Goal: Task Accomplishment & Management: Manage account settings

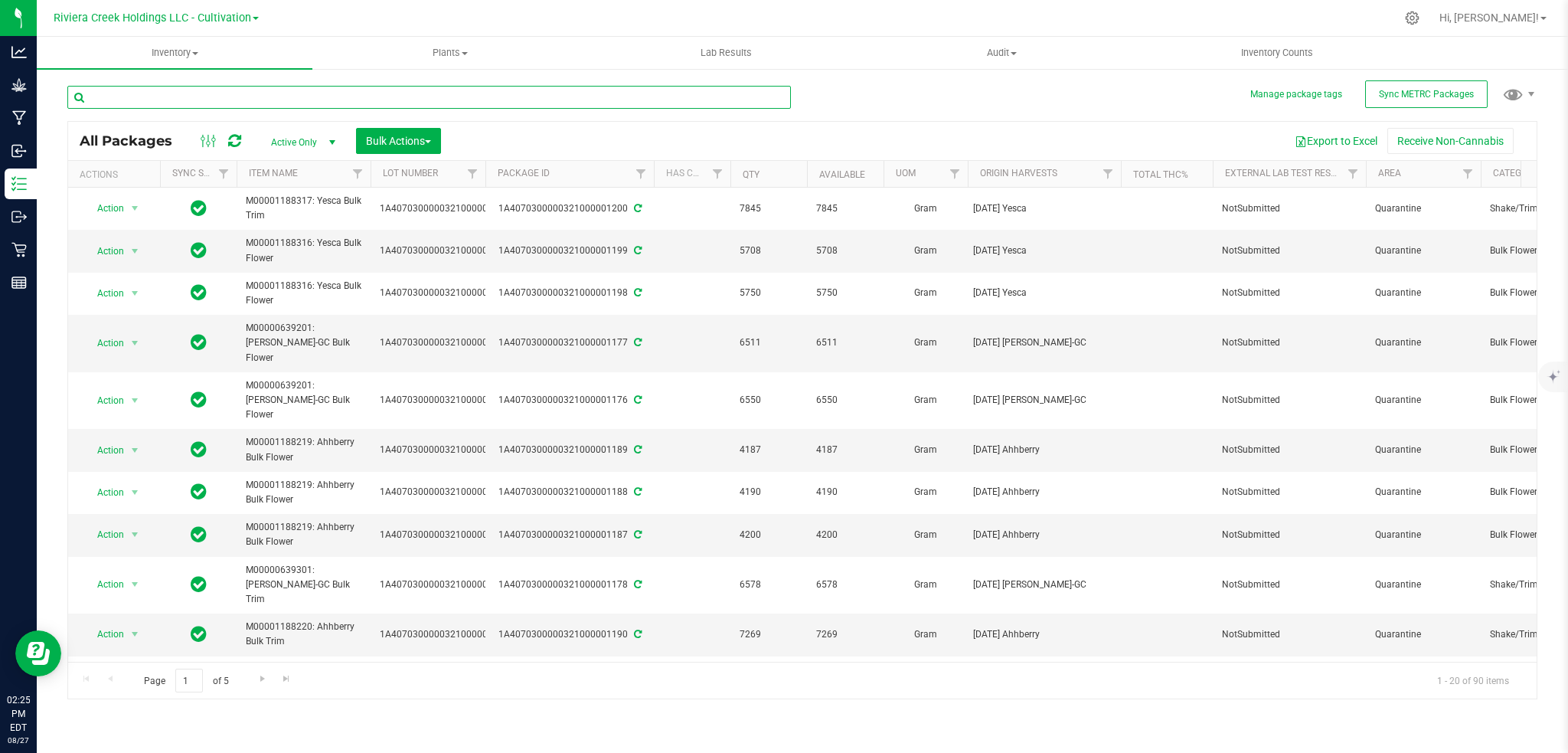
click at [210, 98] on input "text" at bounding box center [429, 98] width 723 height 23
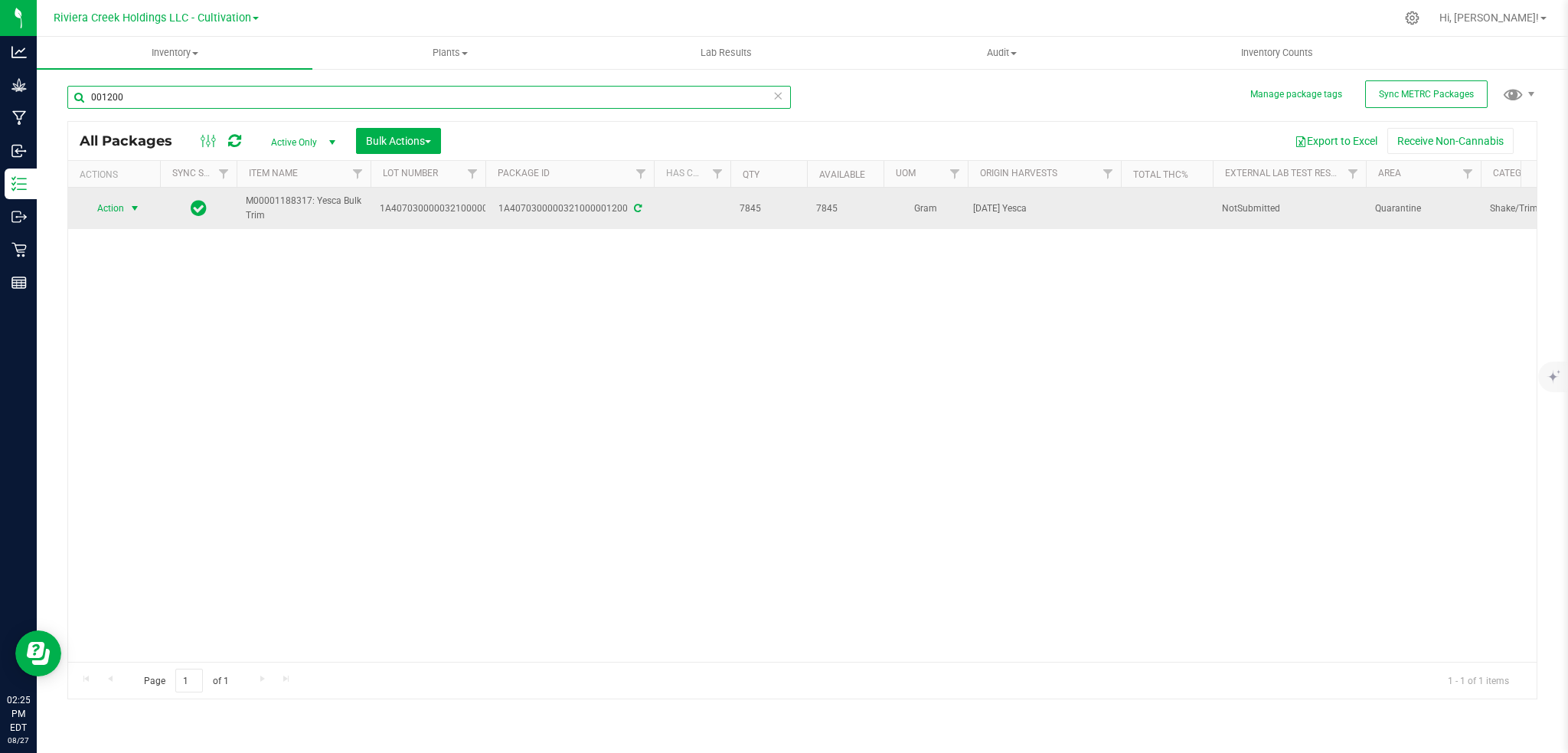
type input "001200"
click at [135, 203] on span "select" at bounding box center [134, 208] width 13 height 13
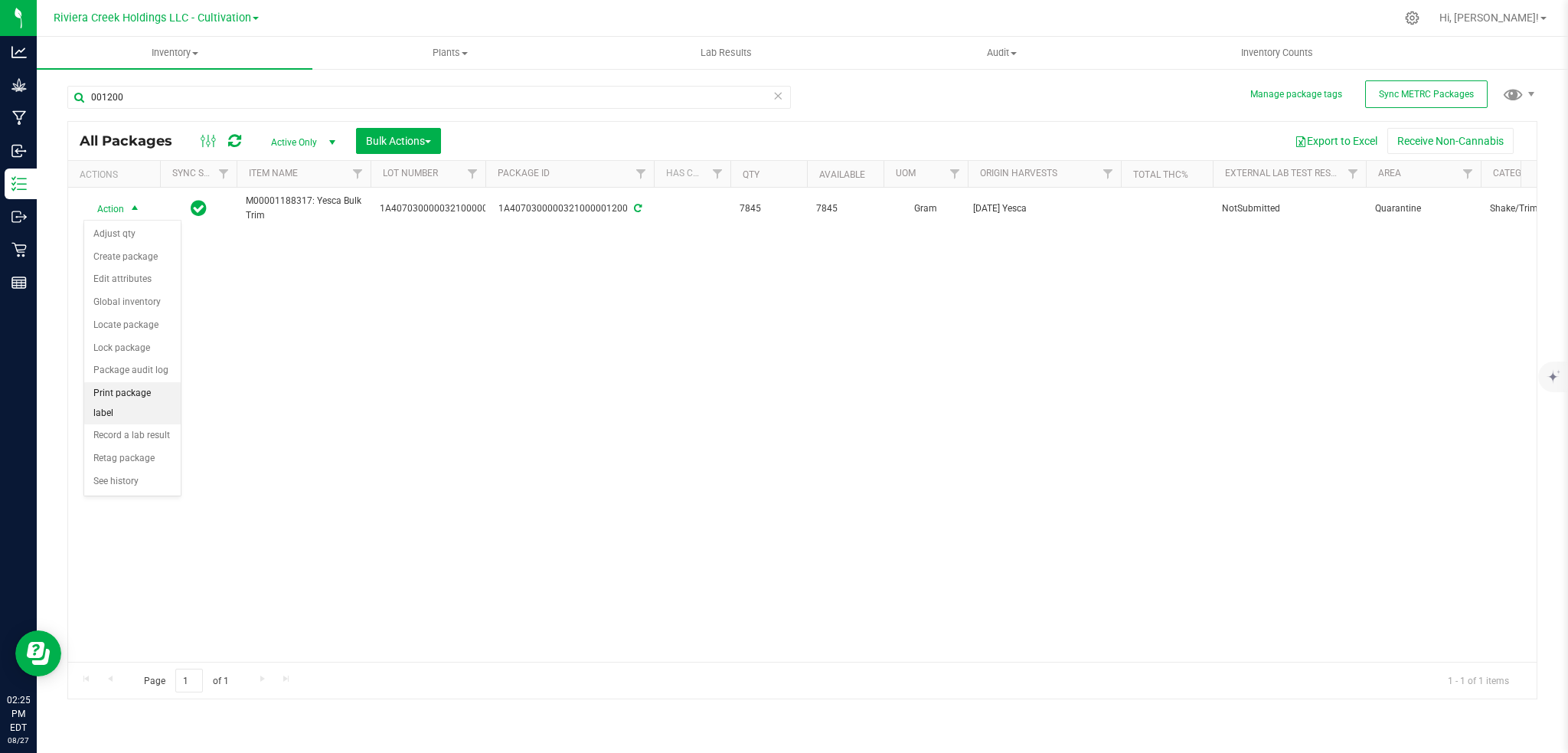
click at [108, 391] on li "Print package label" at bounding box center [133, 403] width 97 height 42
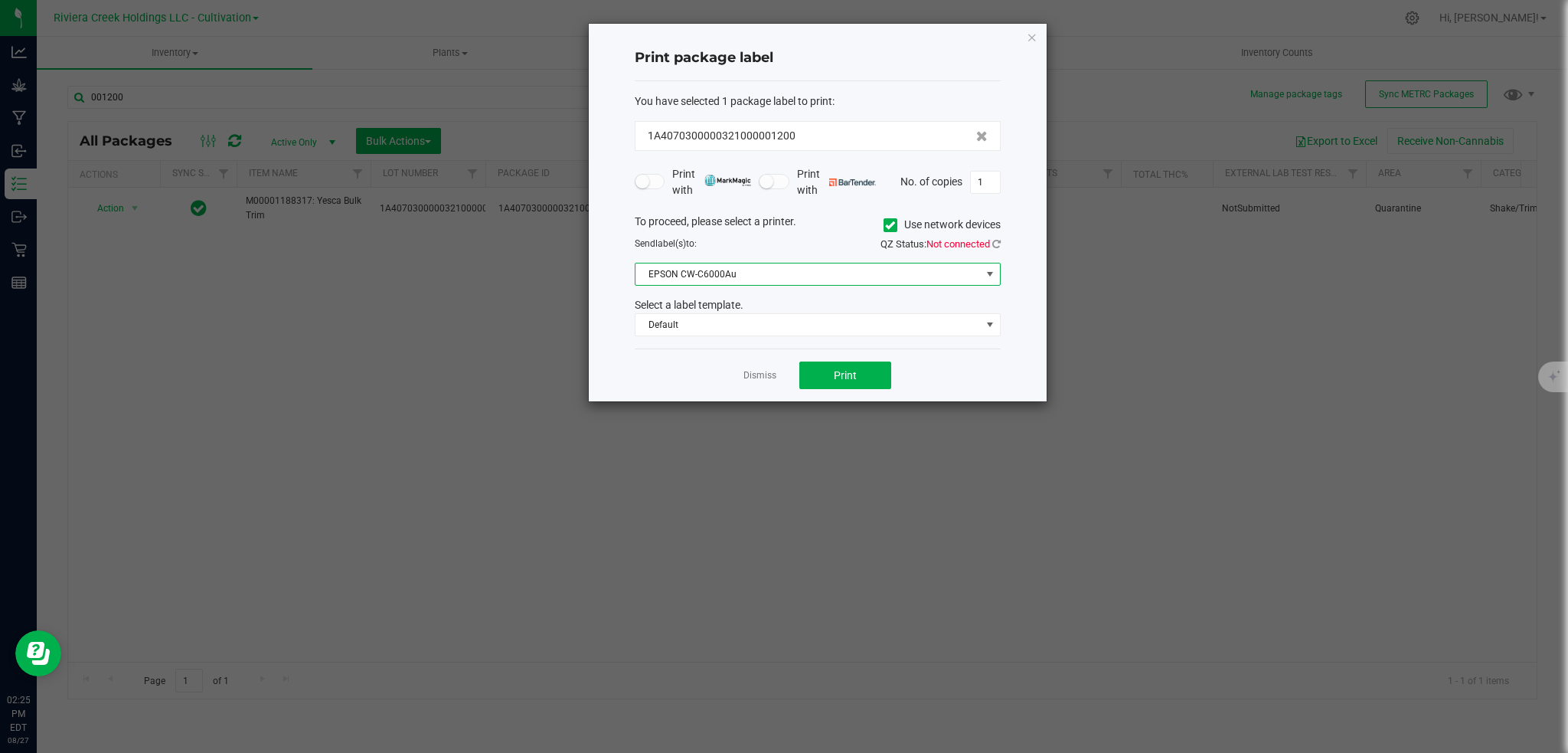
click at [986, 274] on span at bounding box center [990, 274] width 13 height 13
click at [888, 225] on icon at bounding box center [890, 225] width 10 height 0
click at [0, 0] on input "Use network devices" at bounding box center [0, 0] width 0 height 0
click at [989, 273] on span at bounding box center [990, 274] width 13 height 13
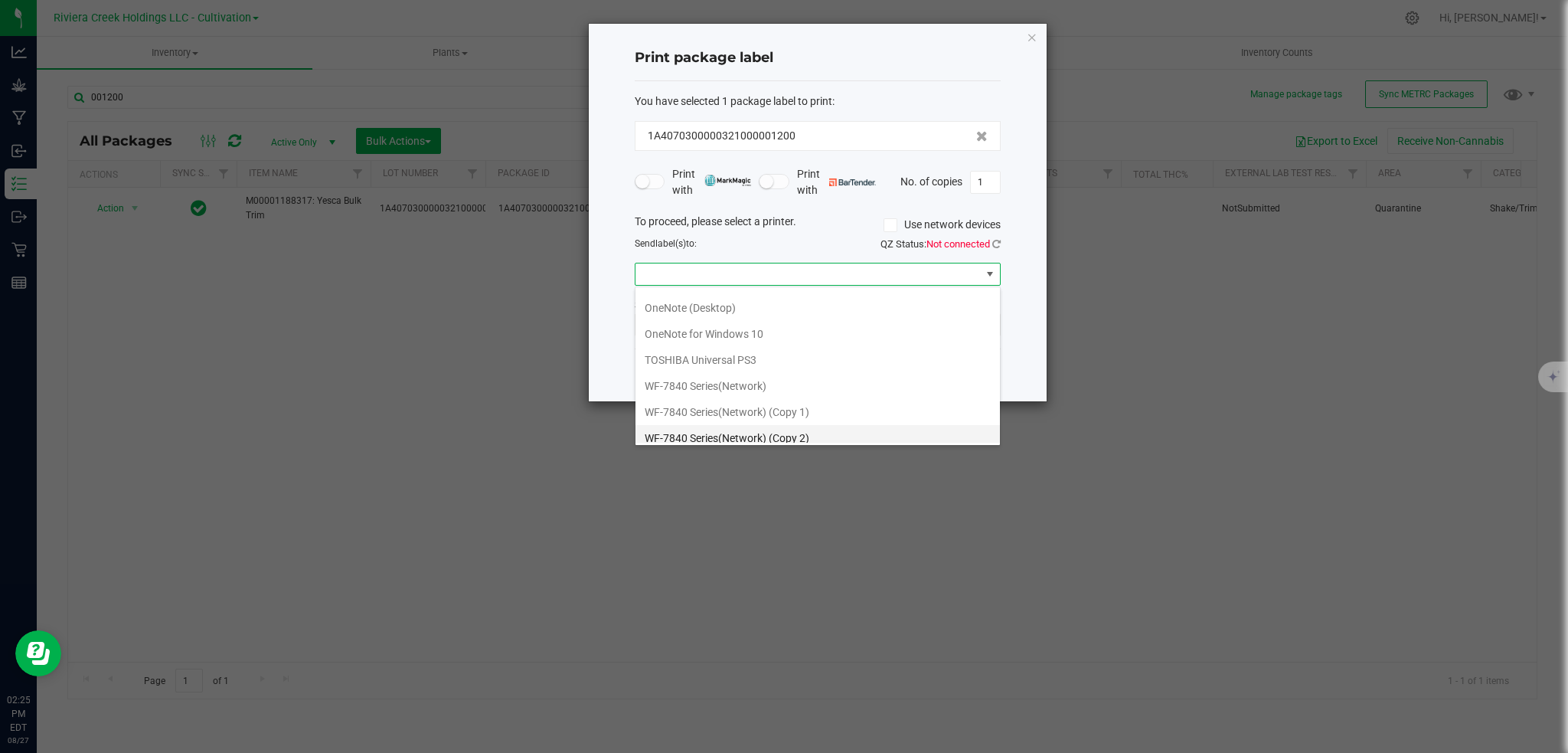
scroll to position [291, 0]
click at [713, 432] on 1\) "ZDesigner GK420d (Copy 1)" at bounding box center [817, 429] width 365 height 26
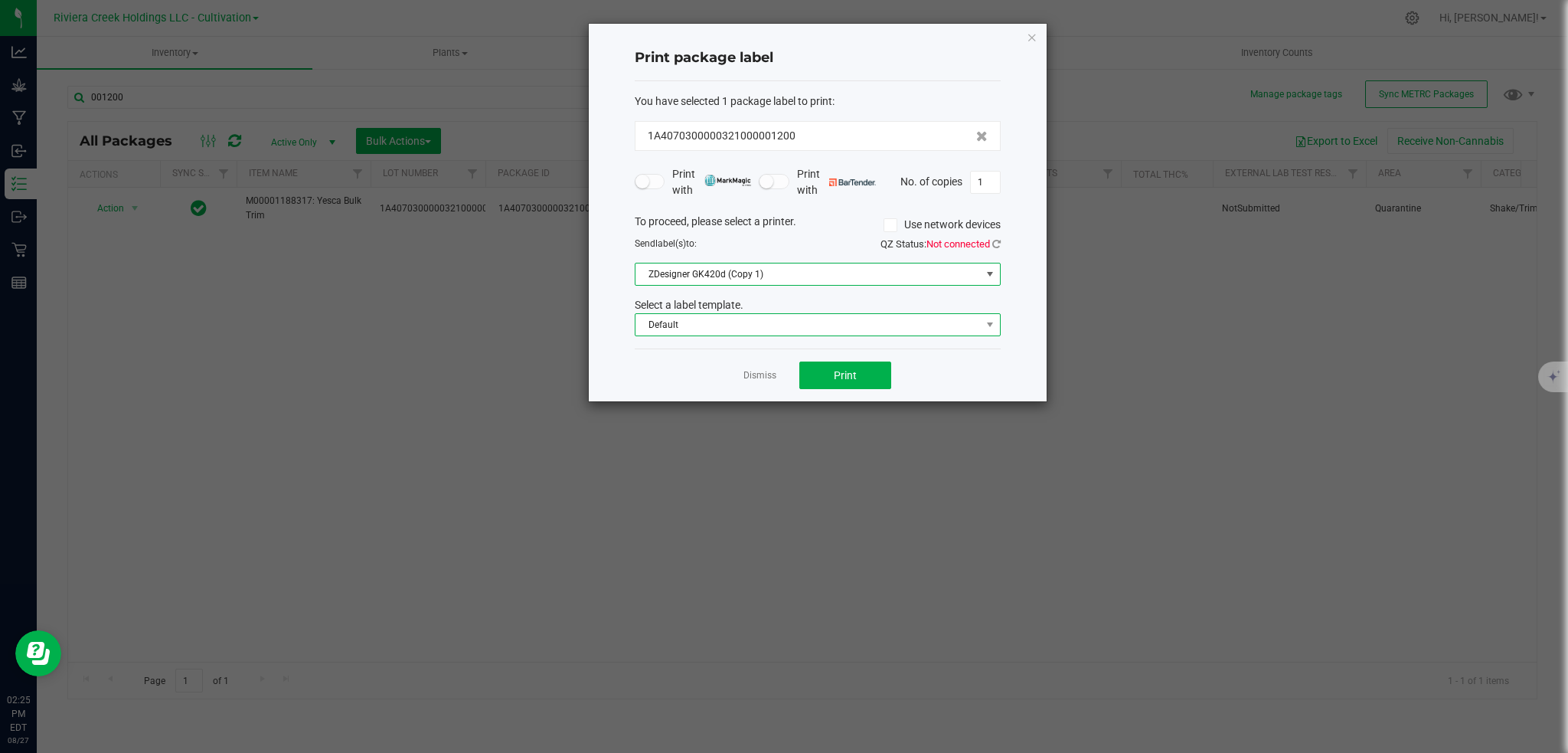
click at [993, 318] on span at bounding box center [989, 325] width 19 height 22
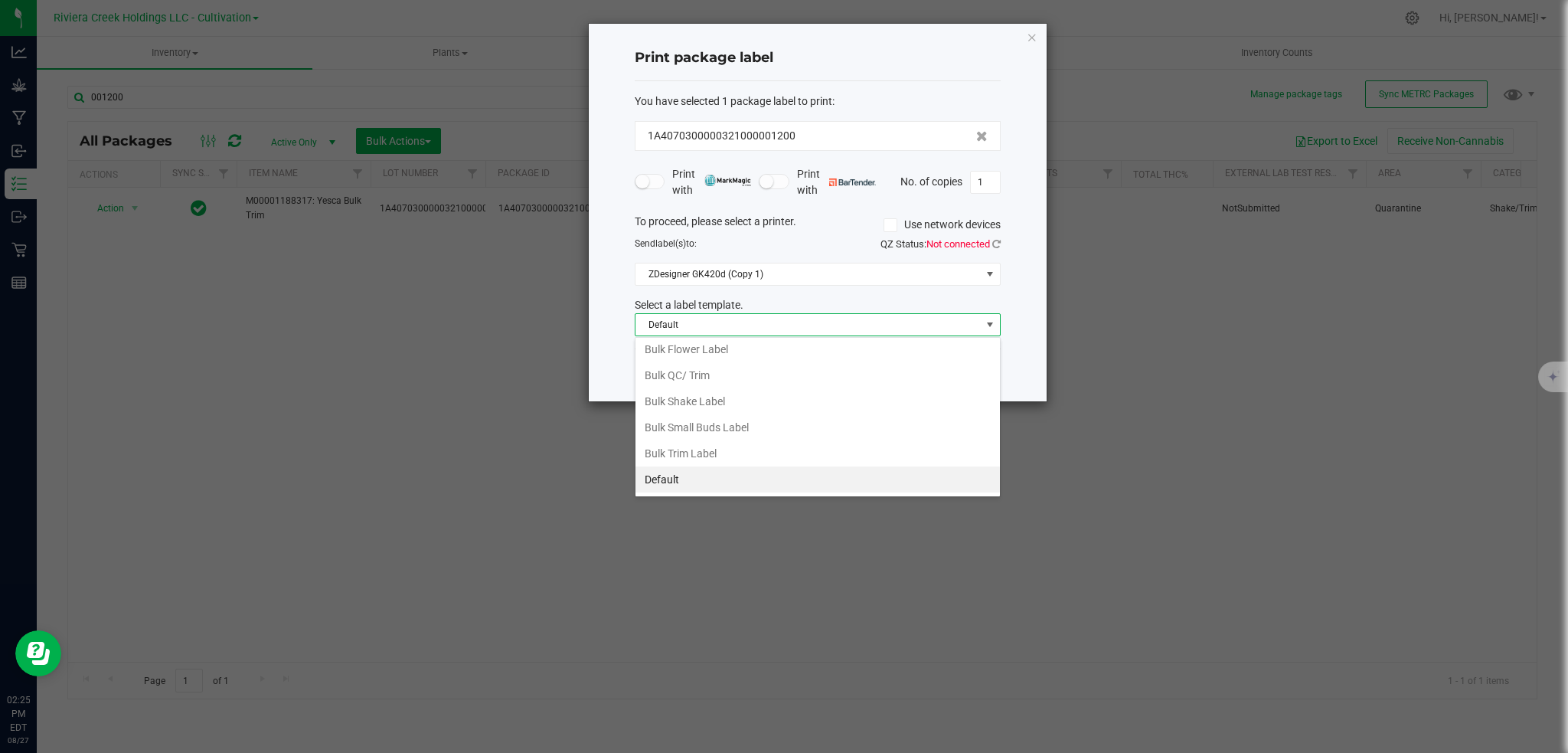
scroll to position [55, 0]
click at [689, 483] on li "Strain- Harvest Date Label" at bounding box center [817, 480] width 365 height 26
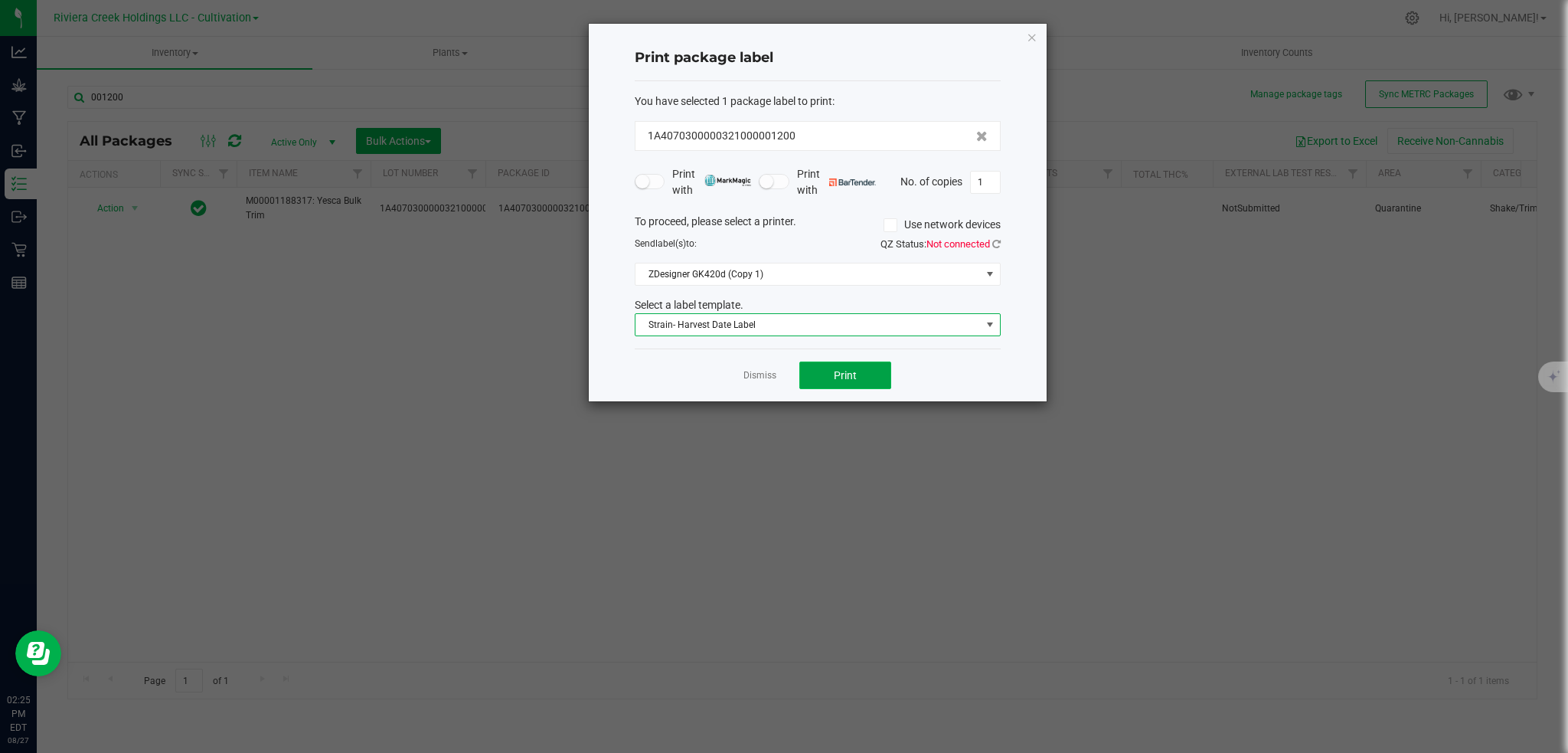
click at [817, 378] on button "Print" at bounding box center [845, 375] width 92 height 28
click at [991, 184] on input "1" at bounding box center [985, 182] width 29 height 22
type input "1"
type input "9"
click at [853, 378] on span "Print" at bounding box center [845, 375] width 23 height 13
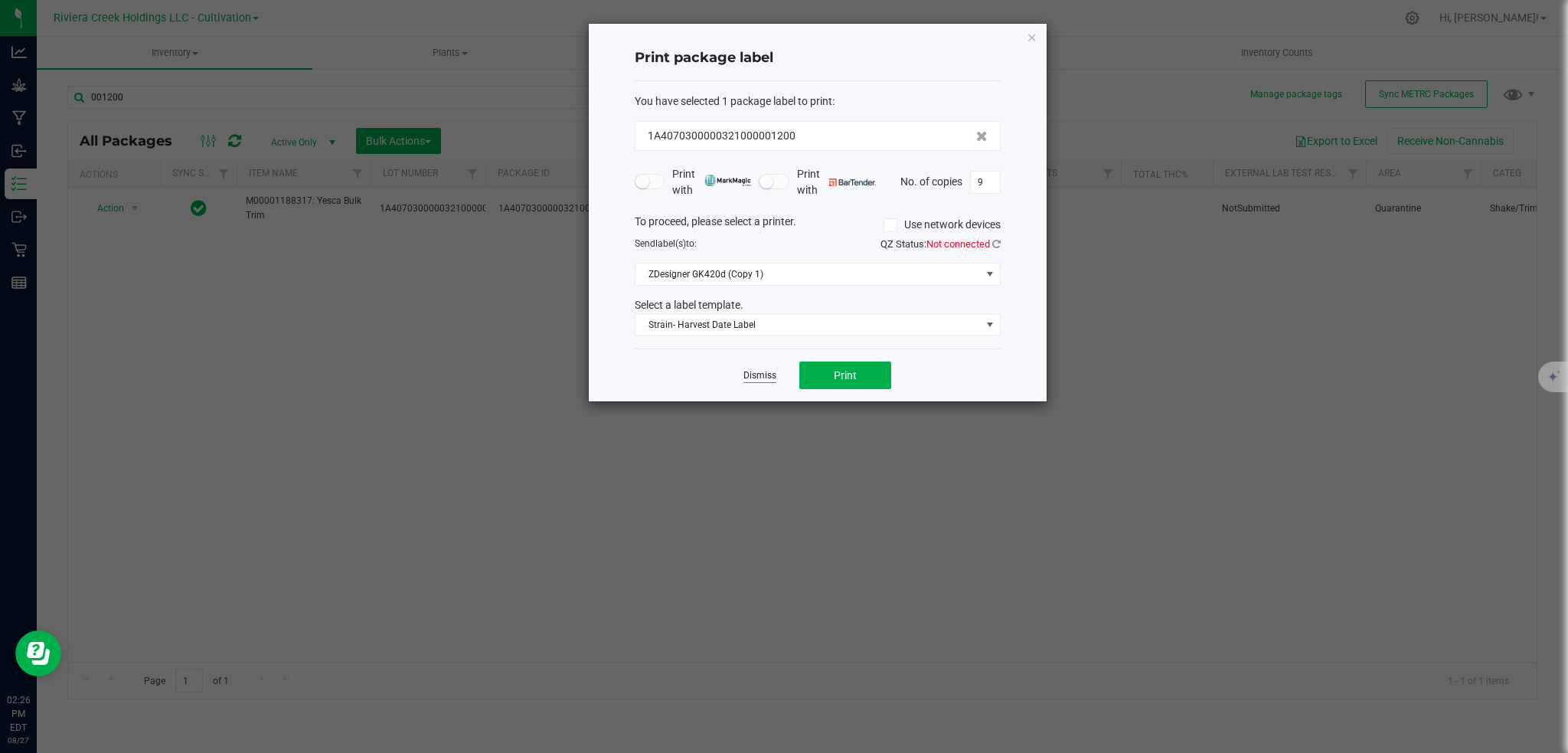
click at [766, 381] on link "Dismiss" at bounding box center [759, 376] width 33 height 13
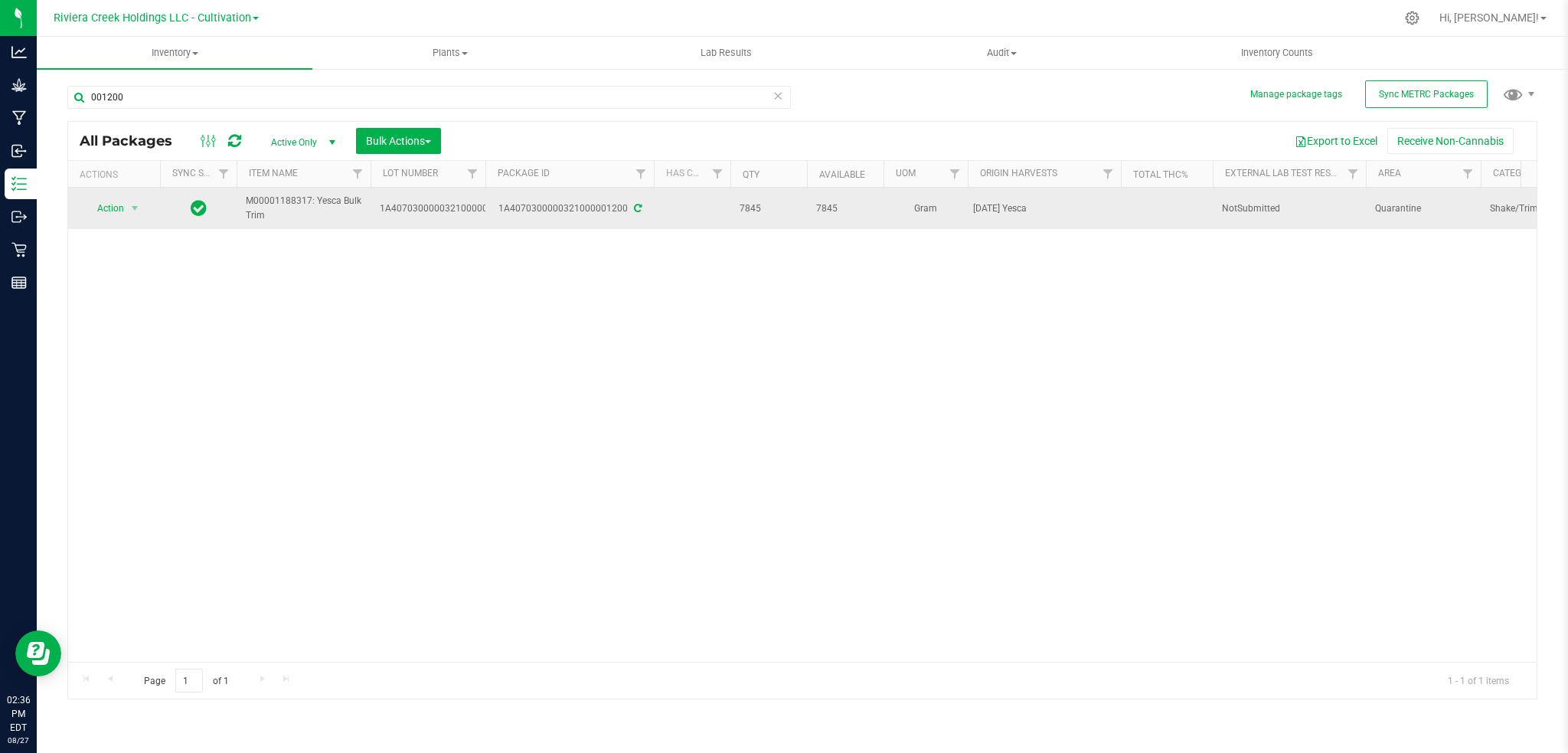
click at [199, 208] on icon at bounding box center [198, 208] width 16 height 18
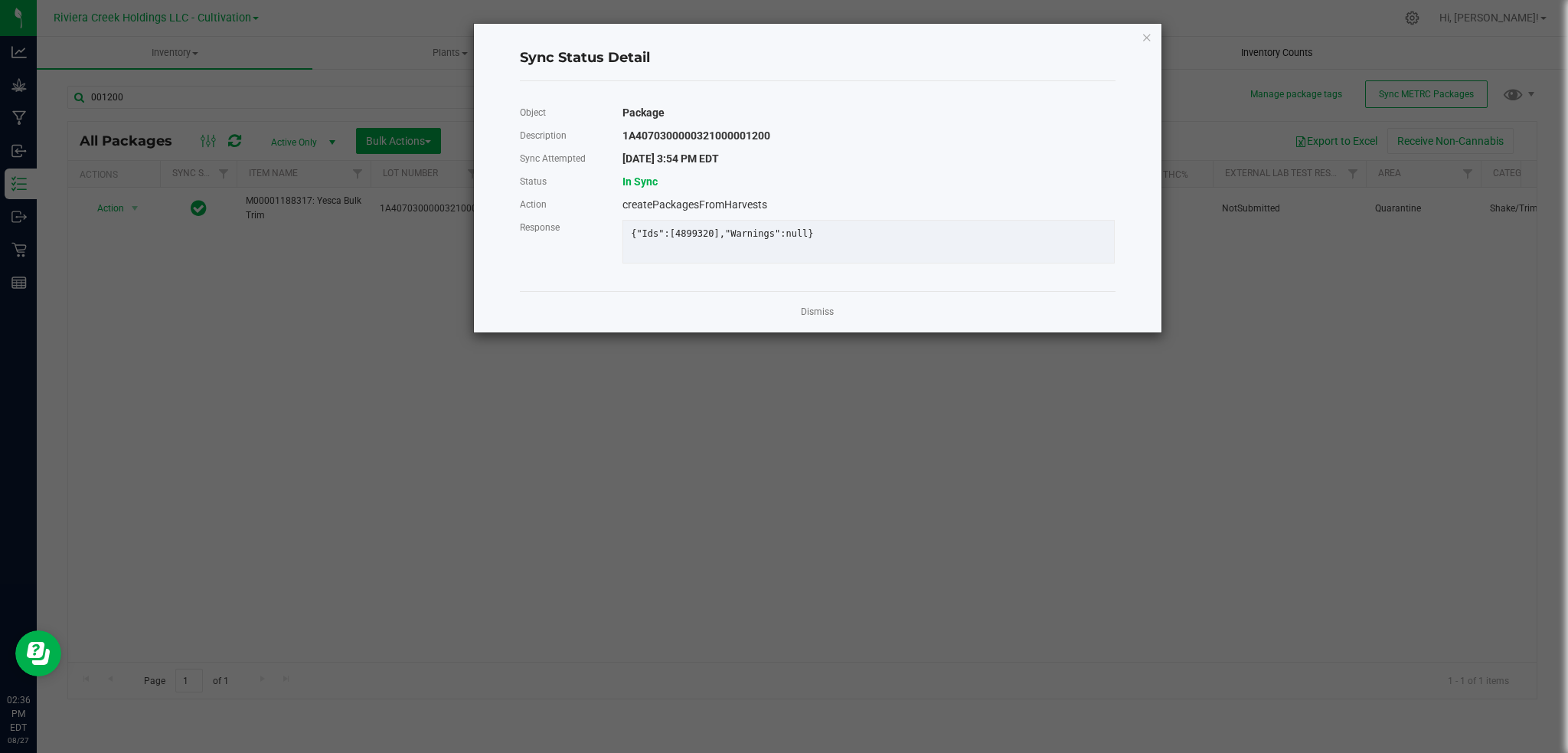
click at [1147, 37] on icon "Close" at bounding box center [1147, 37] width 11 height 18
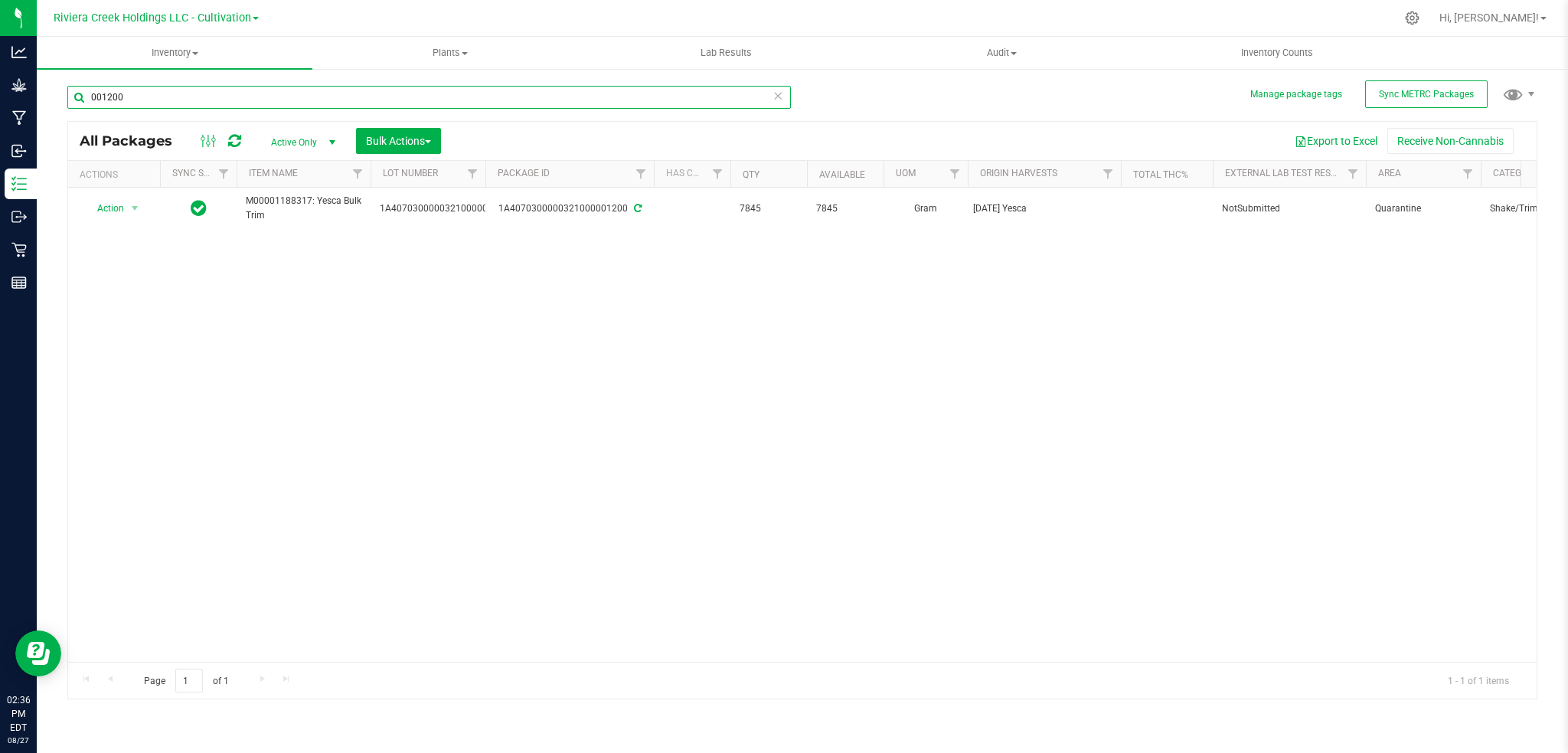
click at [163, 99] on input "001200" at bounding box center [429, 98] width 723 height 23
type input "0"
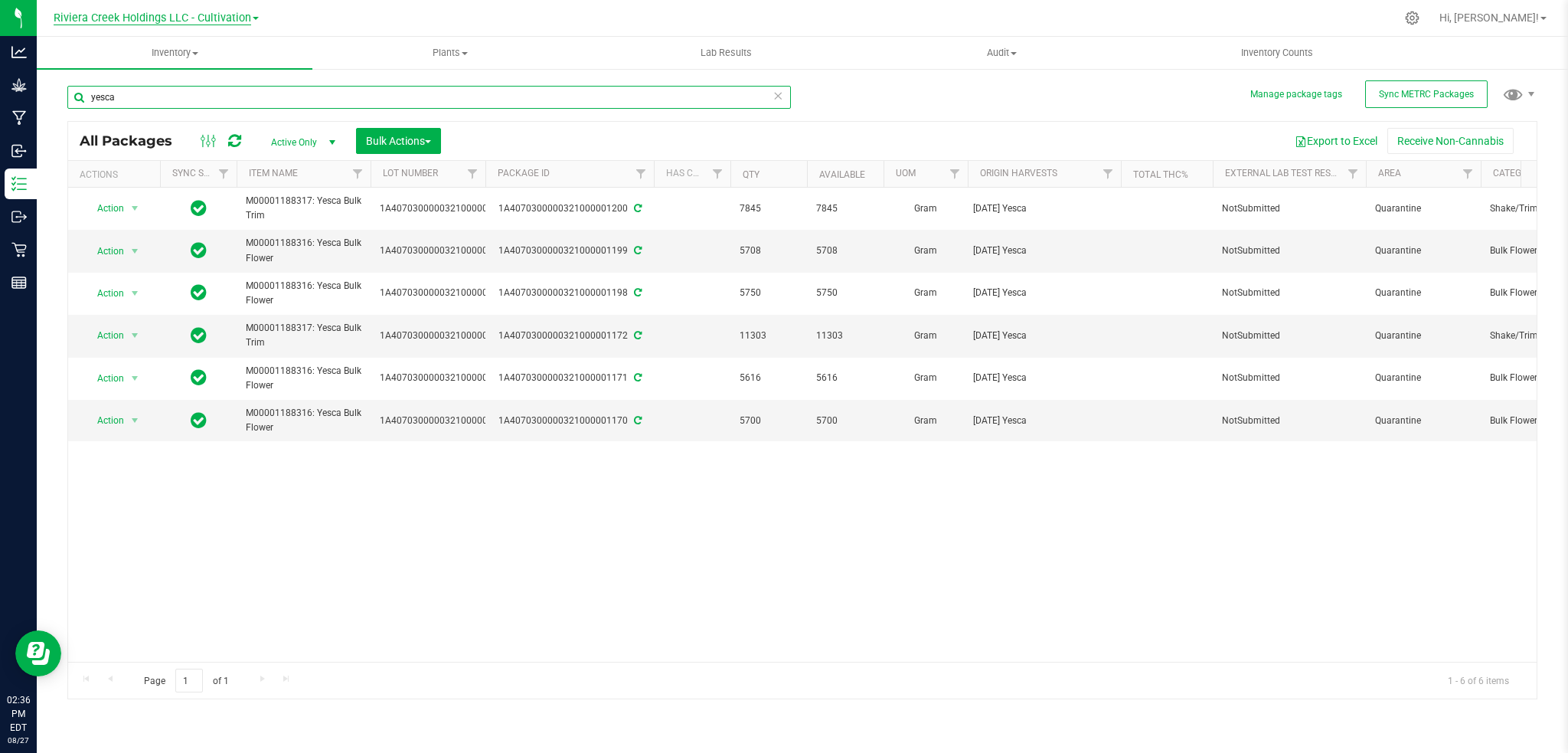
type input "yesca"
click at [227, 18] on span "Riviera Creek Holdings LLC - Cultivation" at bounding box center [152, 18] width 198 height 14
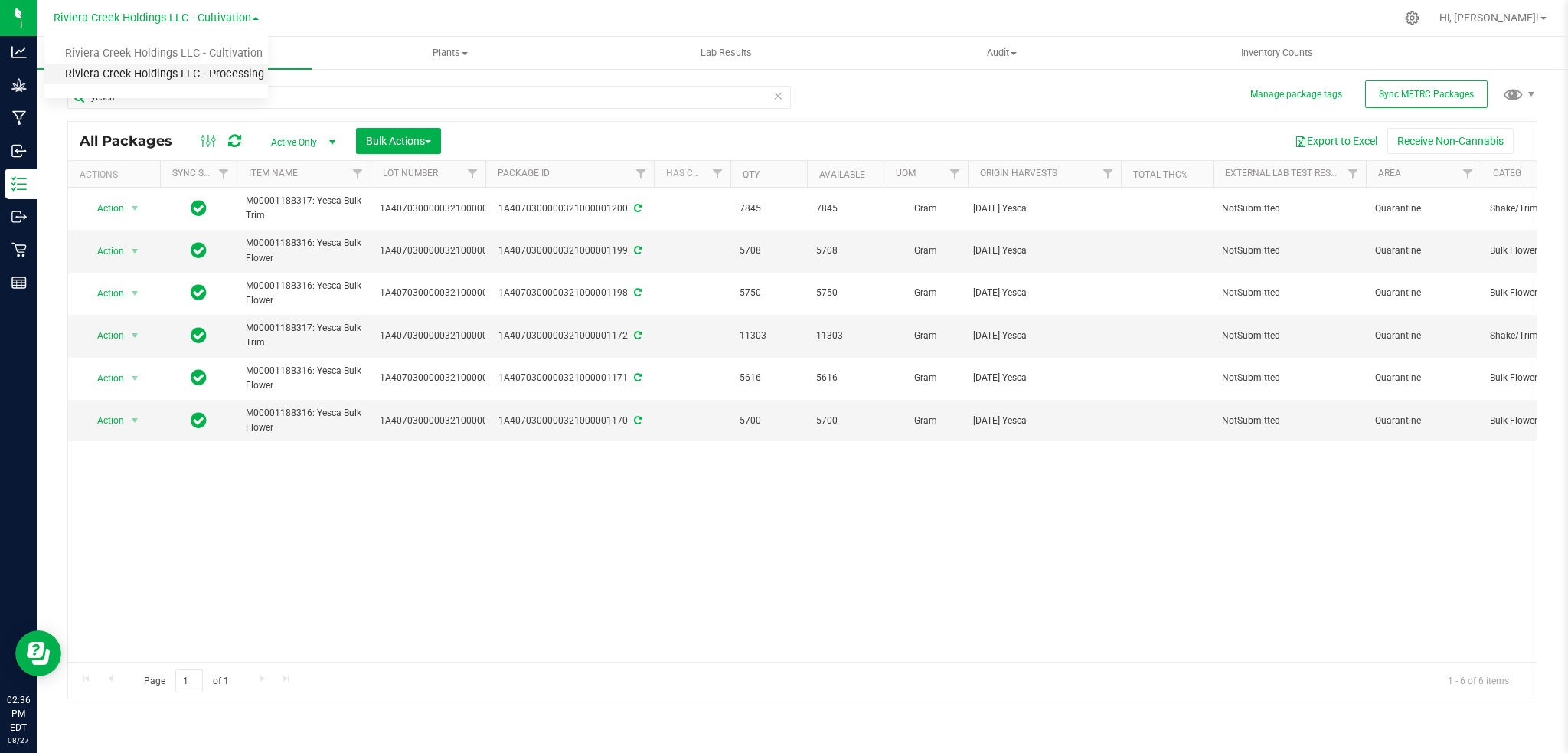
click at [225, 70] on link "Riviera Creek Holdings LLC - Processing" at bounding box center [156, 74] width 224 height 21
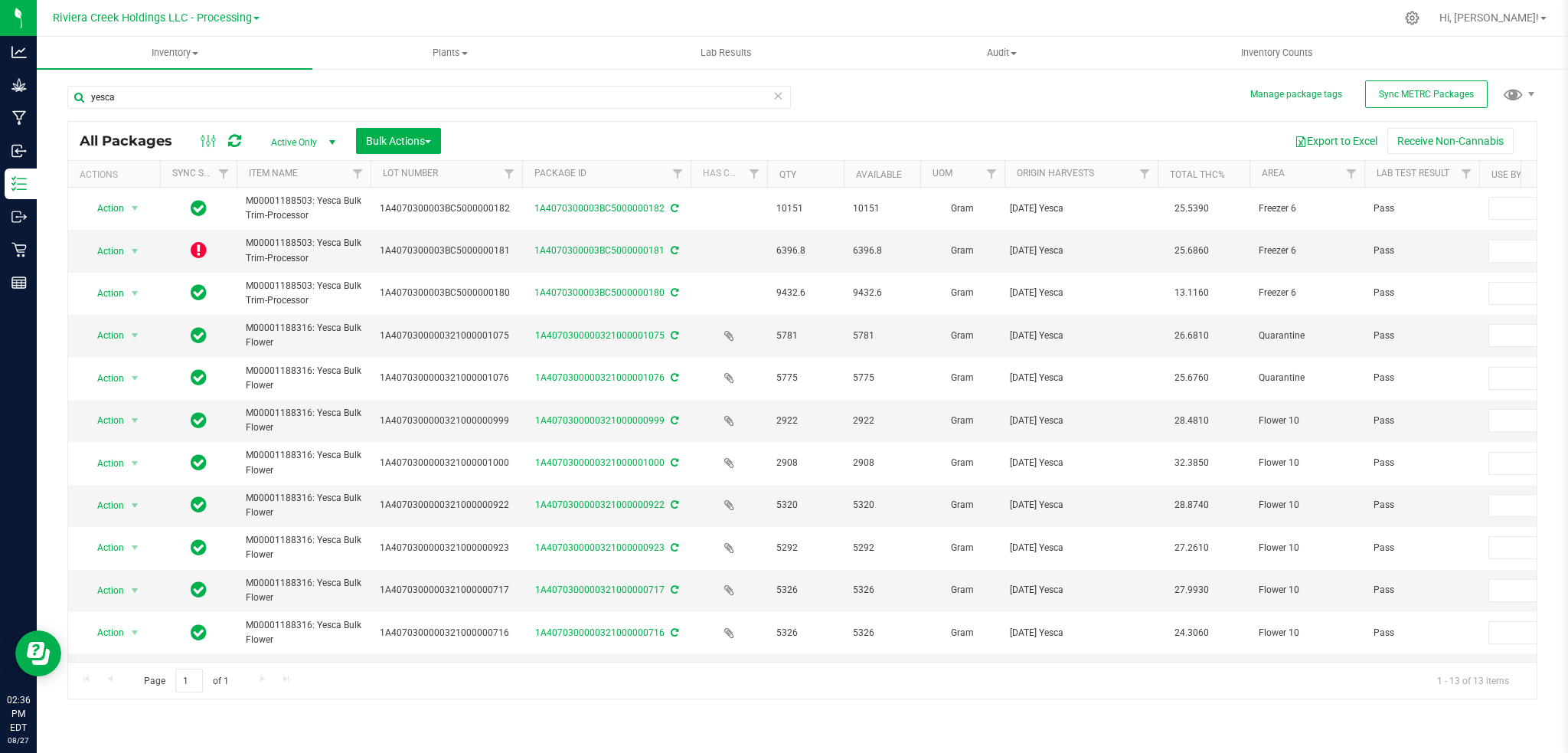
drag, startPoint x: 483, startPoint y: 172, endPoint x: 473, endPoint y: 179, distance: 12.2
click at [523, 170] on div "Actions Sync Status Item Name Lot Number Package ID Has COA Qty Available UOM O…" at bounding box center [794, 174] width 1453 height 26
click at [205, 255] on icon at bounding box center [198, 250] width 16 height 18
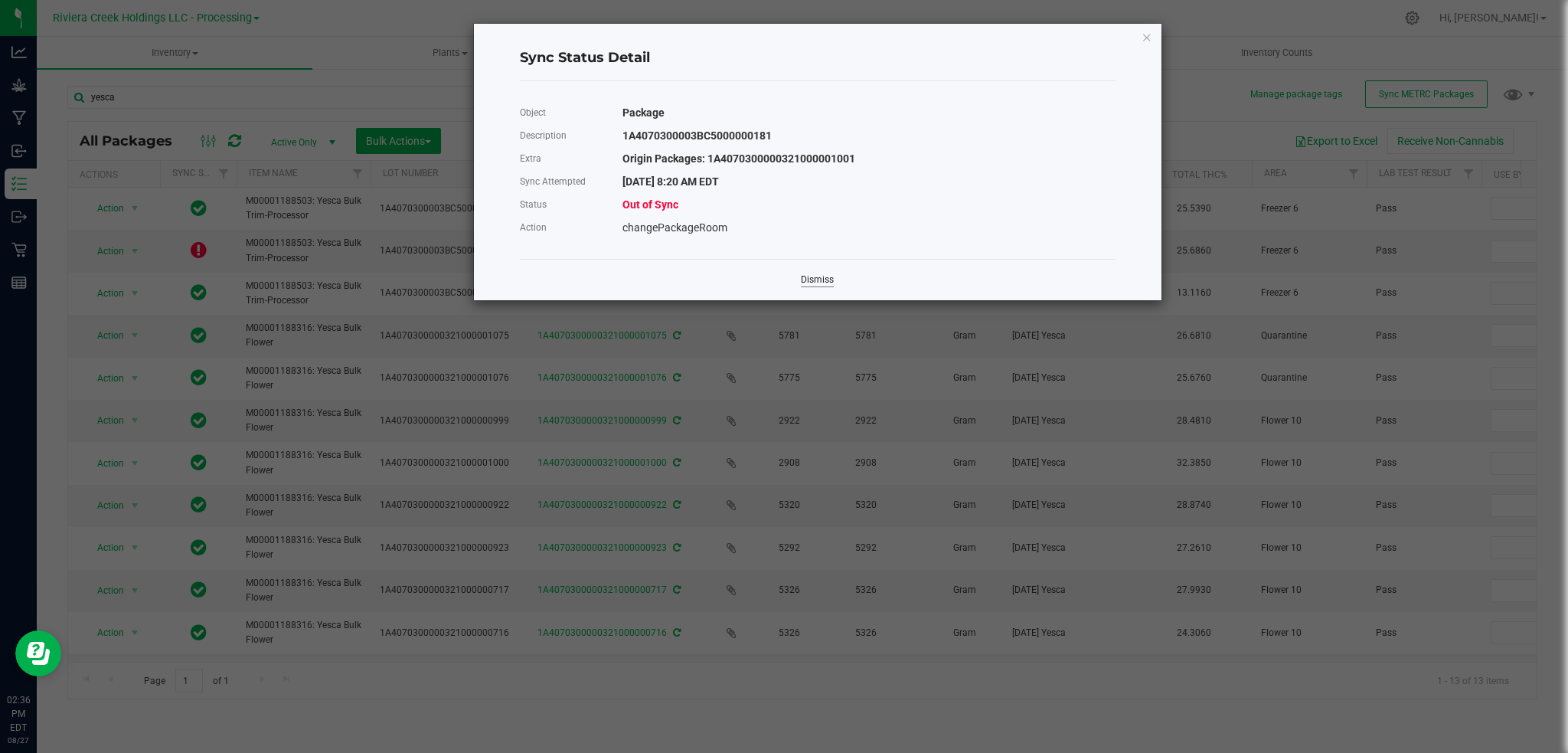
click at [824, 277] on link "Dismiss" at bounding box center [816, 280] width 33 height 13
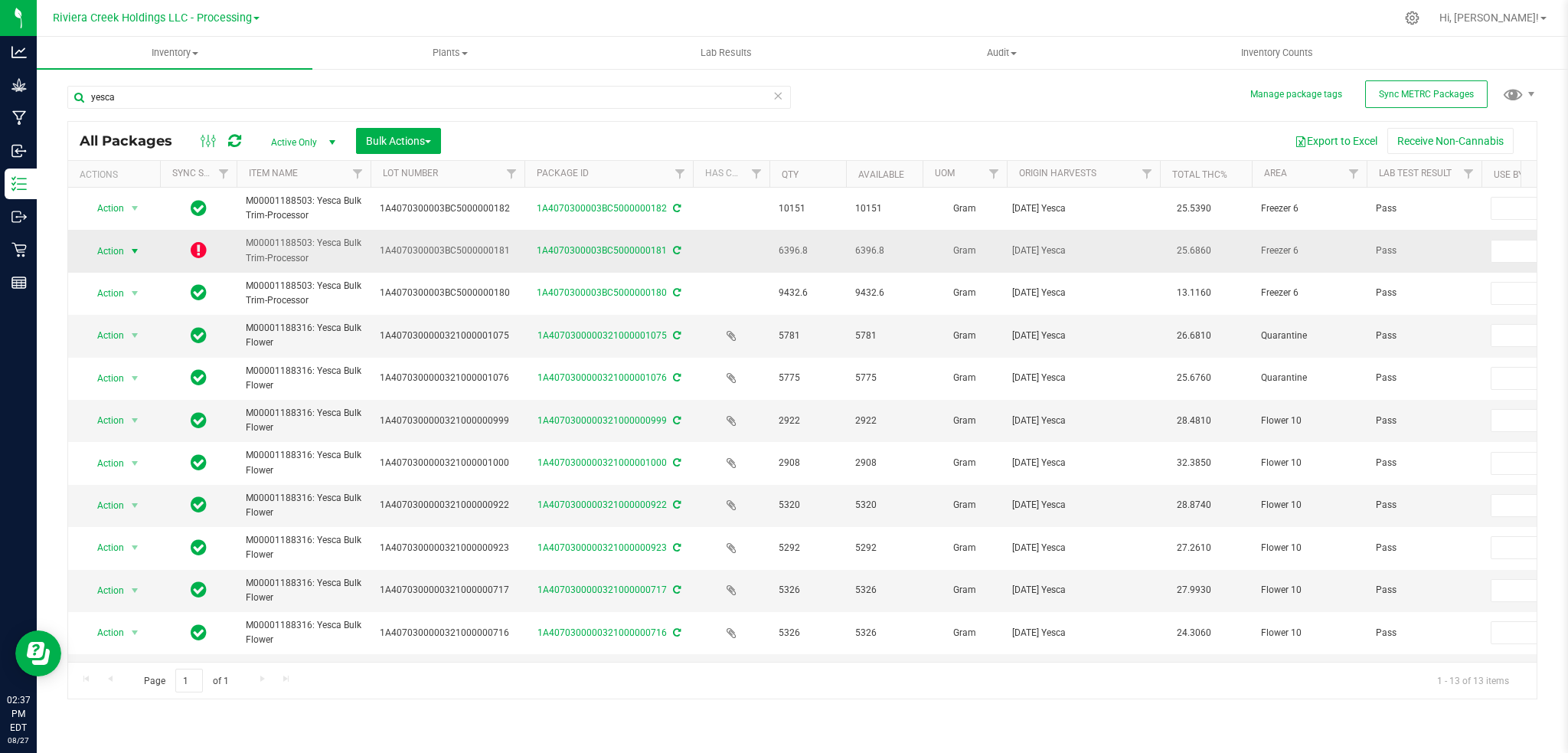
click at [136, 246] on span "select" at bounding box center [134, 251] width 13 height 13
click at [117, 311] on li "Lock package" at bounding box center [133, 322] width 98 height 23
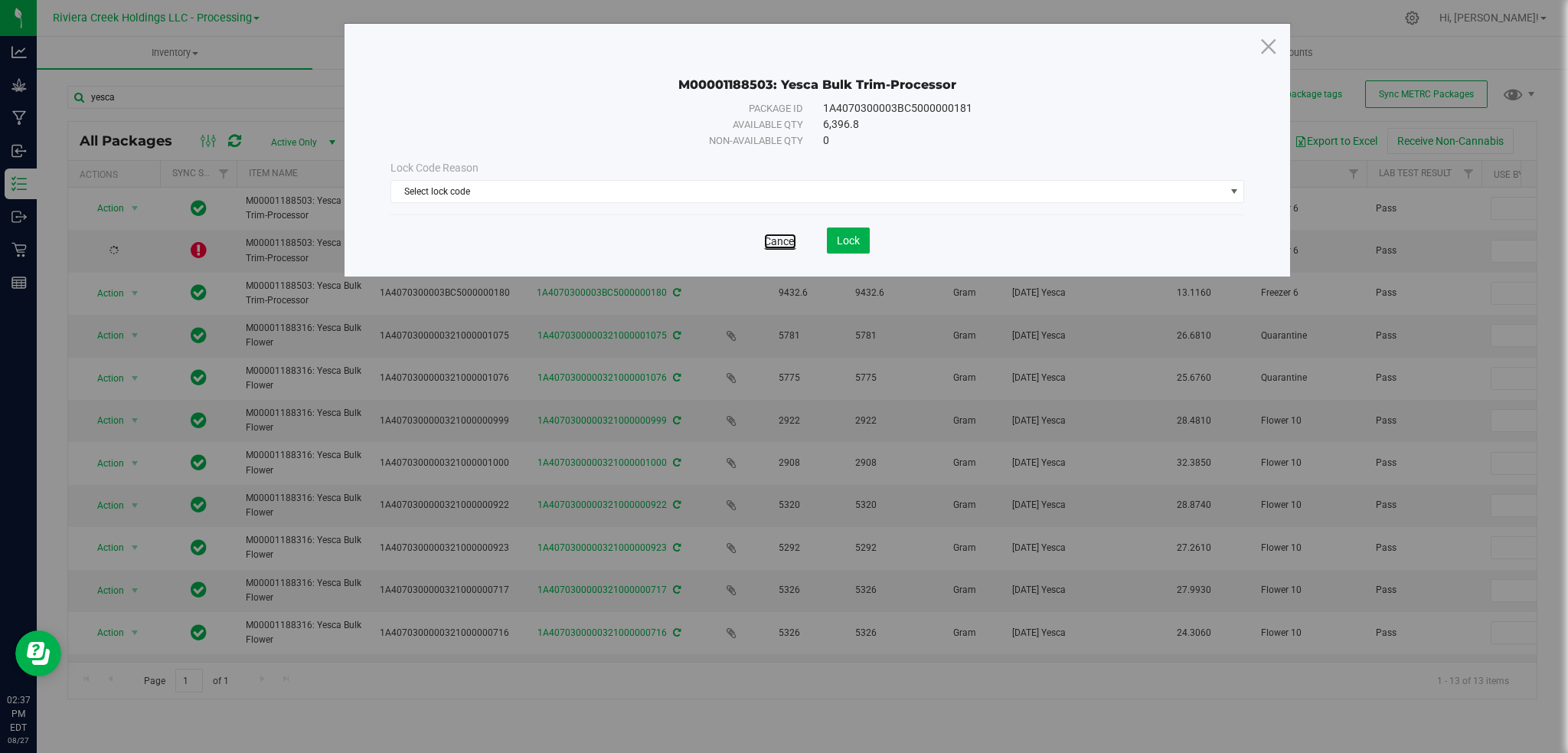
click at [781, 240] on link "Cancel" at bounding box center [779, 241] width 33 height 15
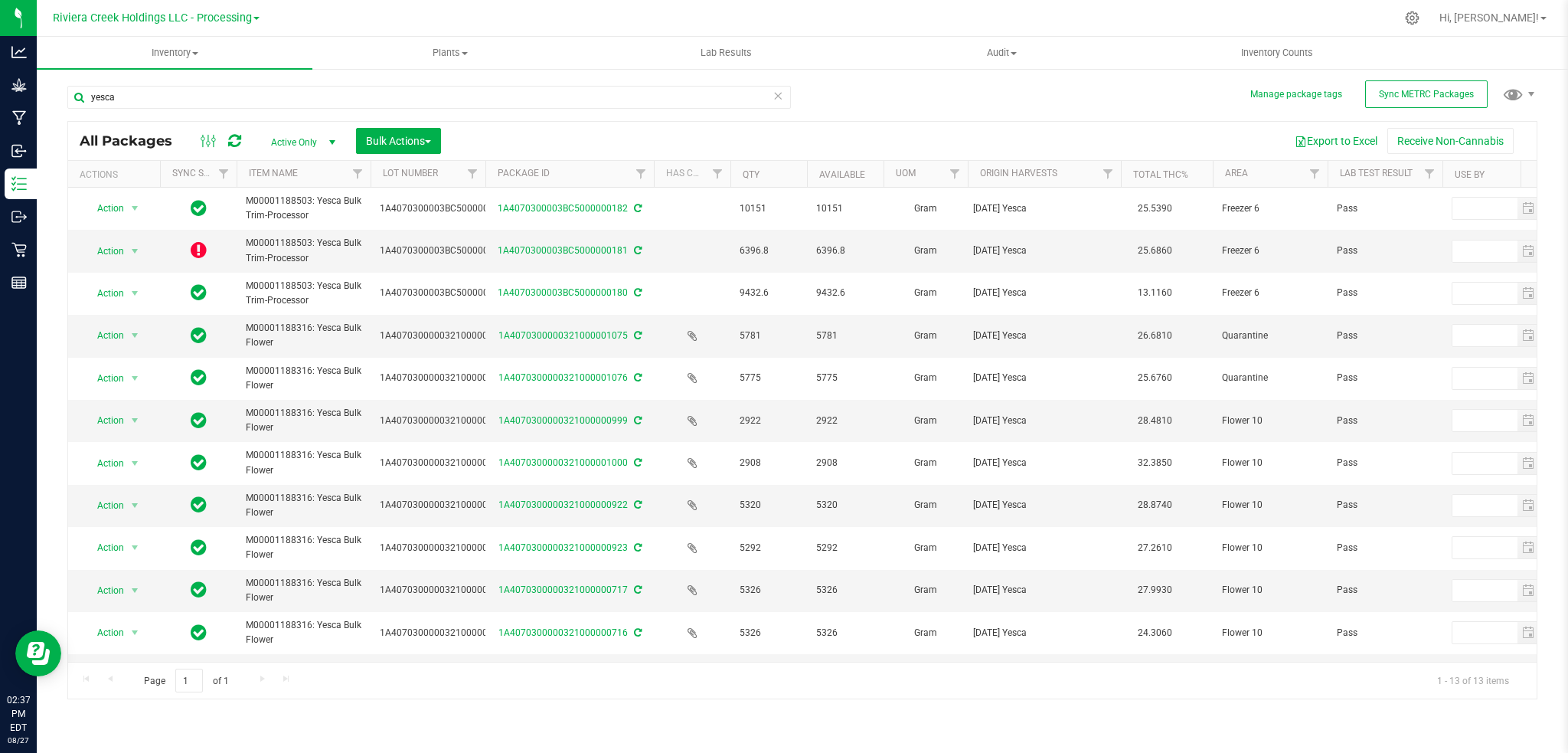
click at [201, 250] on icon at bounding box center [198, 250] width 16 height 18
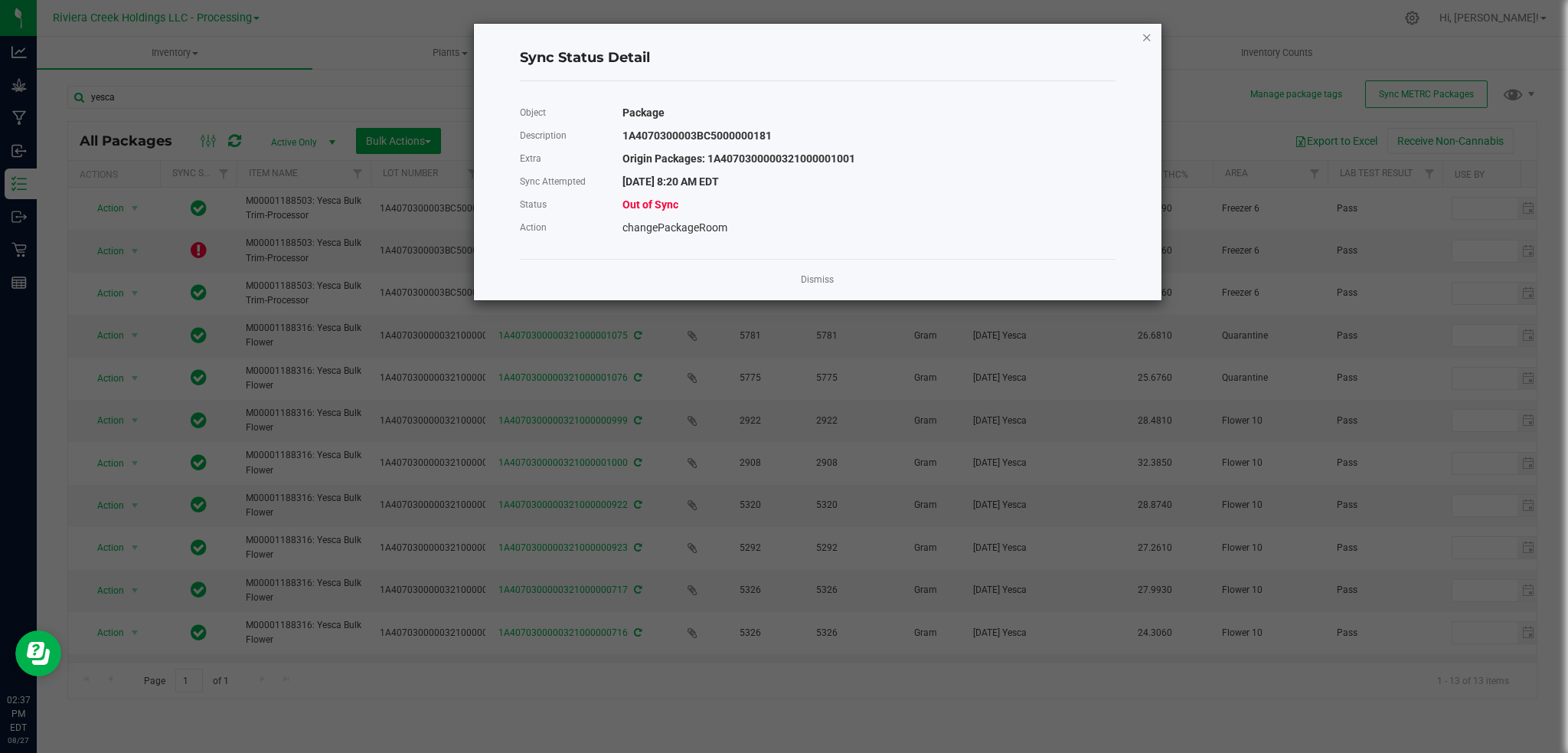
click at [1145, 34] on icon "Close" at bounding box center [1147, 37] width 11 height 18
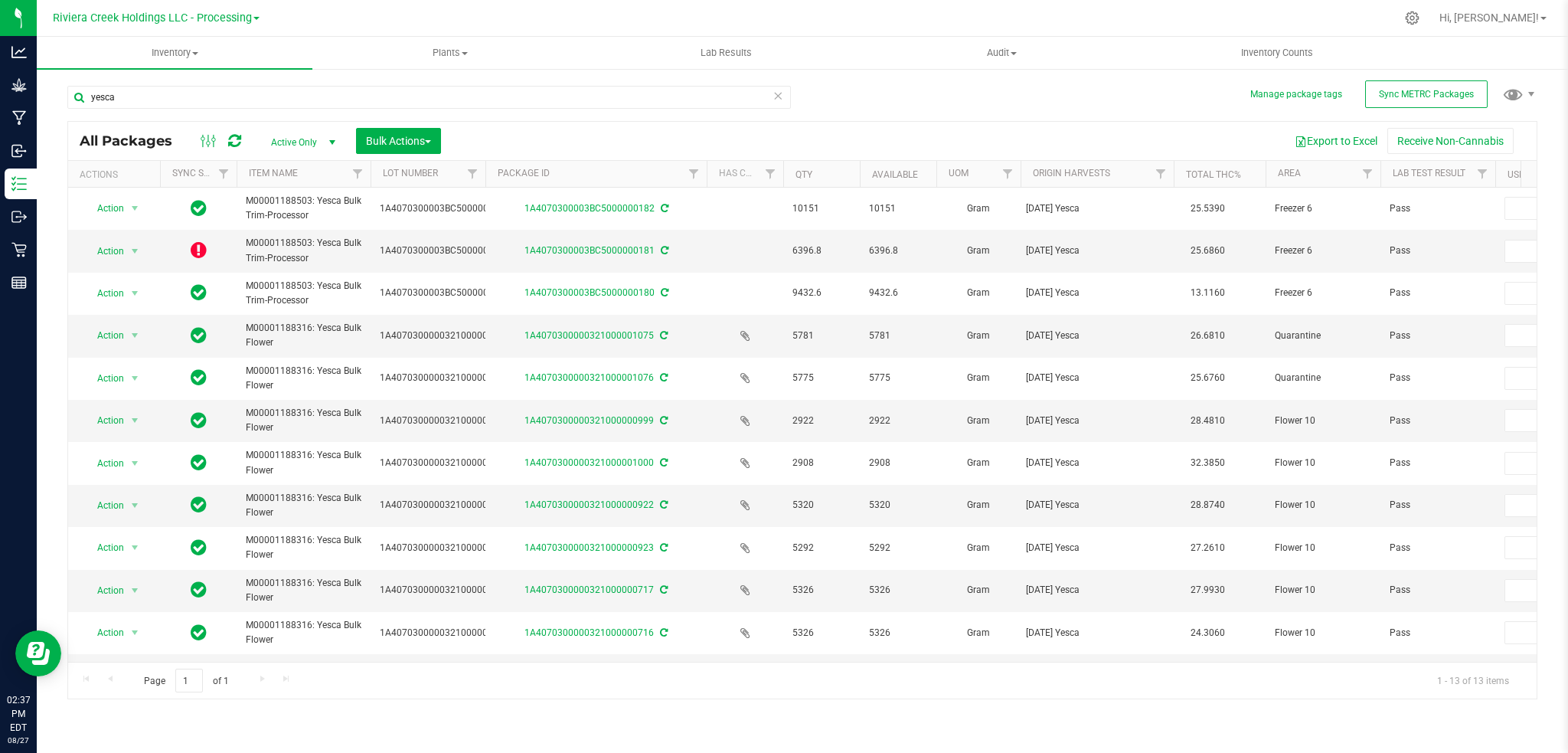
drag, startPoint x: 653, startPoint y: 170, endPoint x: 707, endPoint y: 165, distance: 54.2
click at [707, 165] on div "Actions Sync Status Item Name Lot Number Package ID Has COA Qty Available UOM O…" at bounding box center [794, 174] width 1453 height 26
drag, startPoint x: 488, startPoint y: 176, endPoint x: 539, endPoint y: 177, distance: 51.0
click at [539, 177] on th "Package ID" at bounding box center [596, 174] width 221 height 27
click at [556, 177] on span at bounding box center [561, 174] width 13 height 13
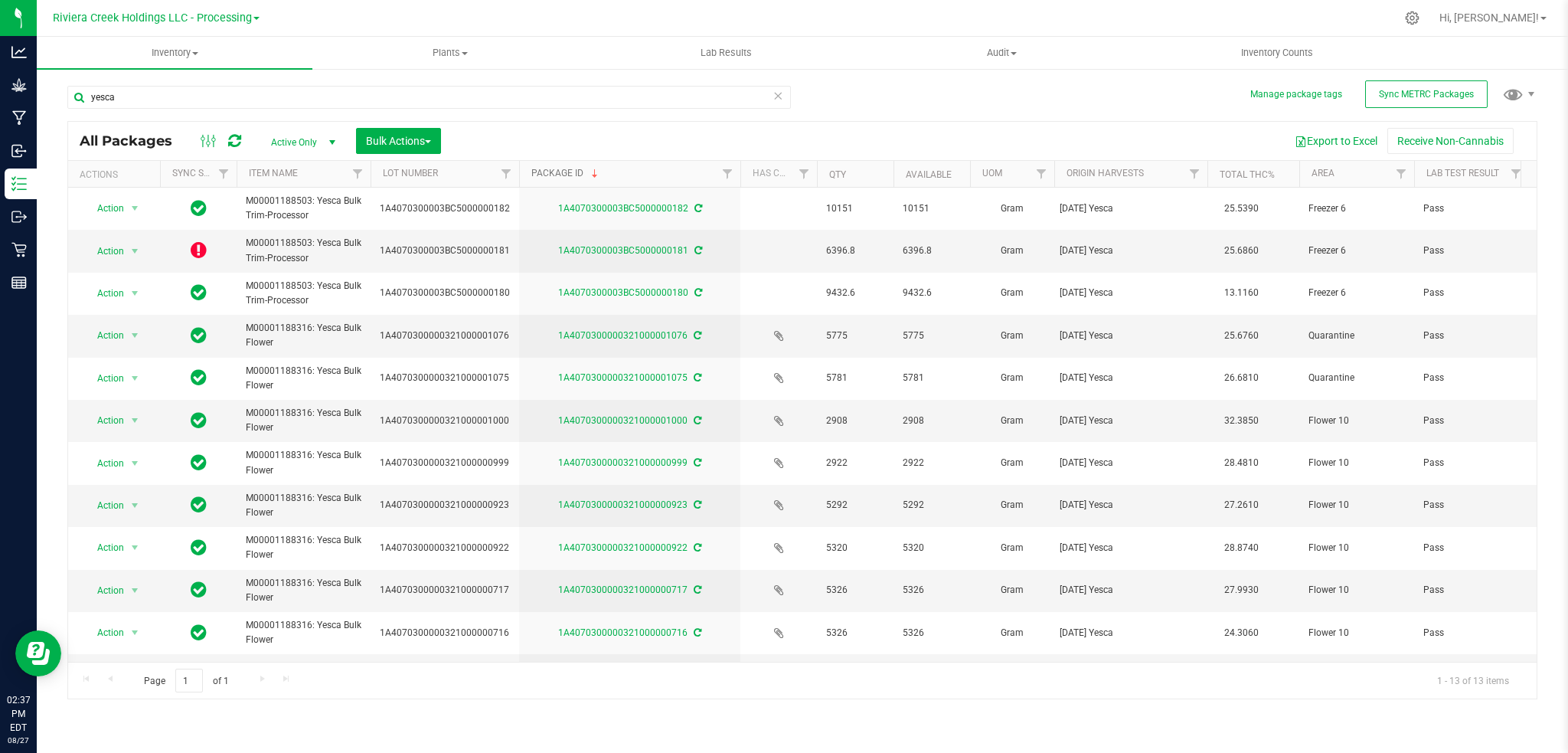
drag, startPoint x: 483, startPoint y: 174, endPoint x: 522, endPoint y: 174, distance: 39.0
click at [522, 174] on div "Actions Sync Status Item Name Lot Number Package ID Has COA Qty Available UOM O…" at bounding box center [794, 174] width 1453 height 26
click at [696, 248] on icon at bounding box center [698, 250] width 8 height 9
click at [134, 100] on input "yesca" at bounding box center [429, 98] width 723 height 23
type input "y"
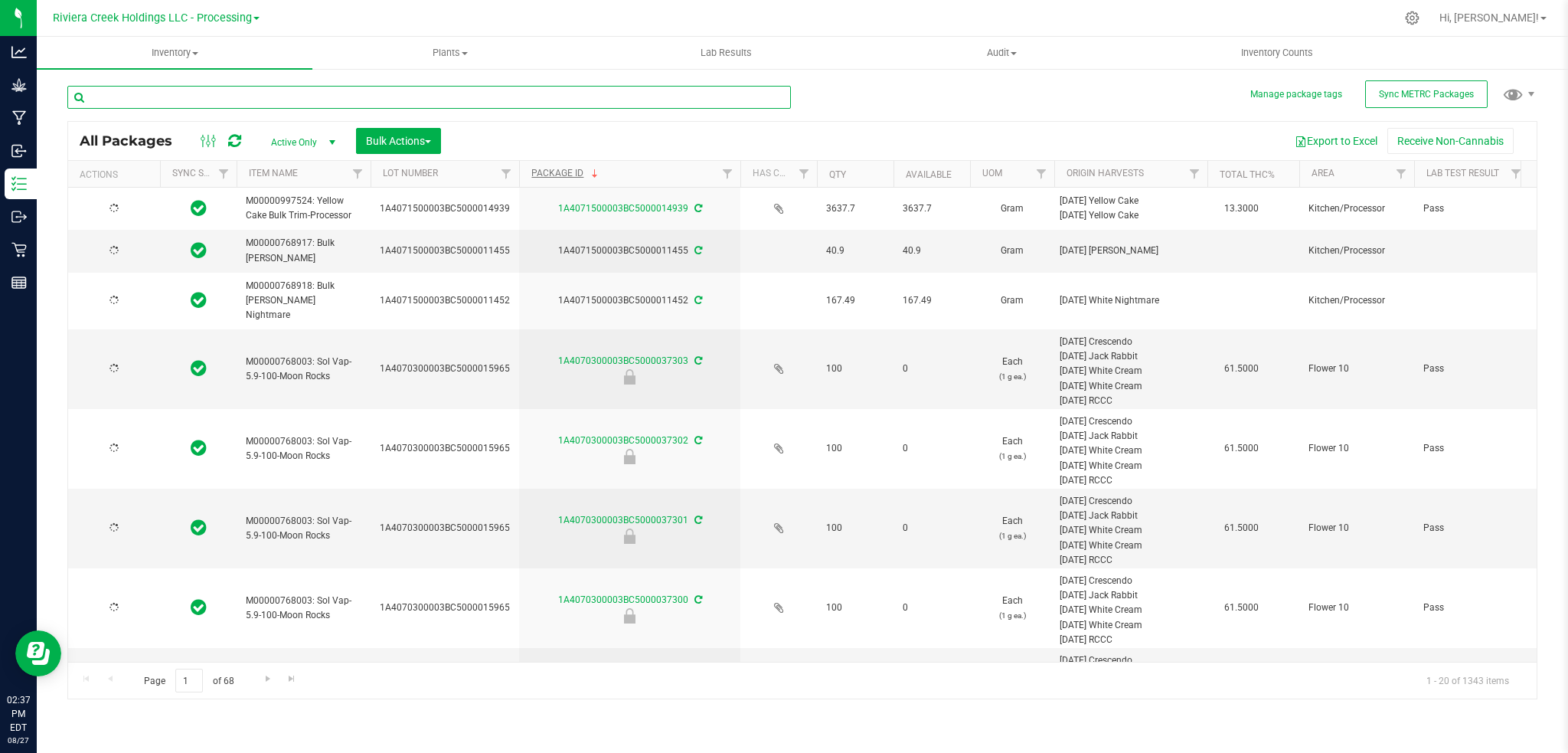
type input "2026-08-17"
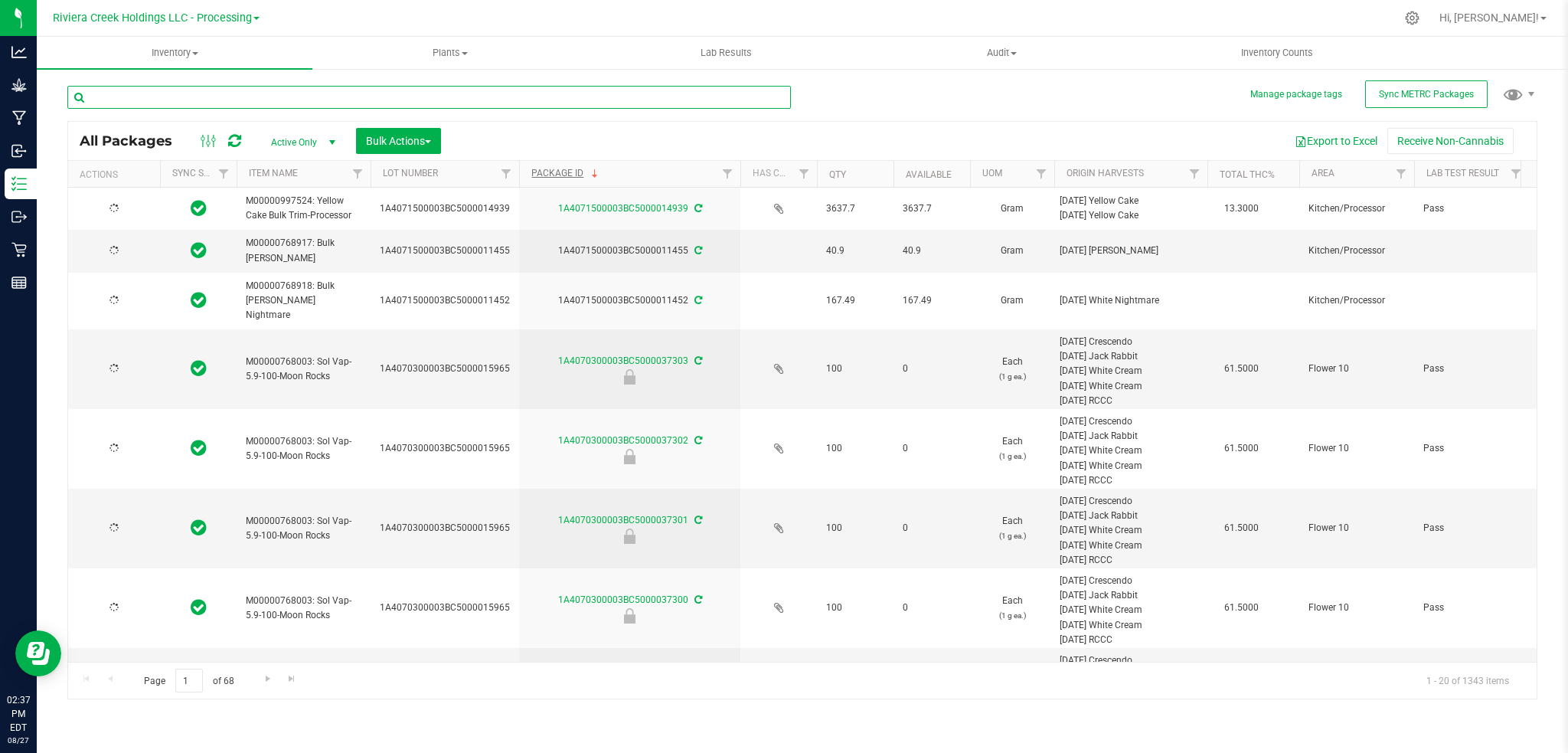
type input "2026-08-17"
type input "2026-08-12"
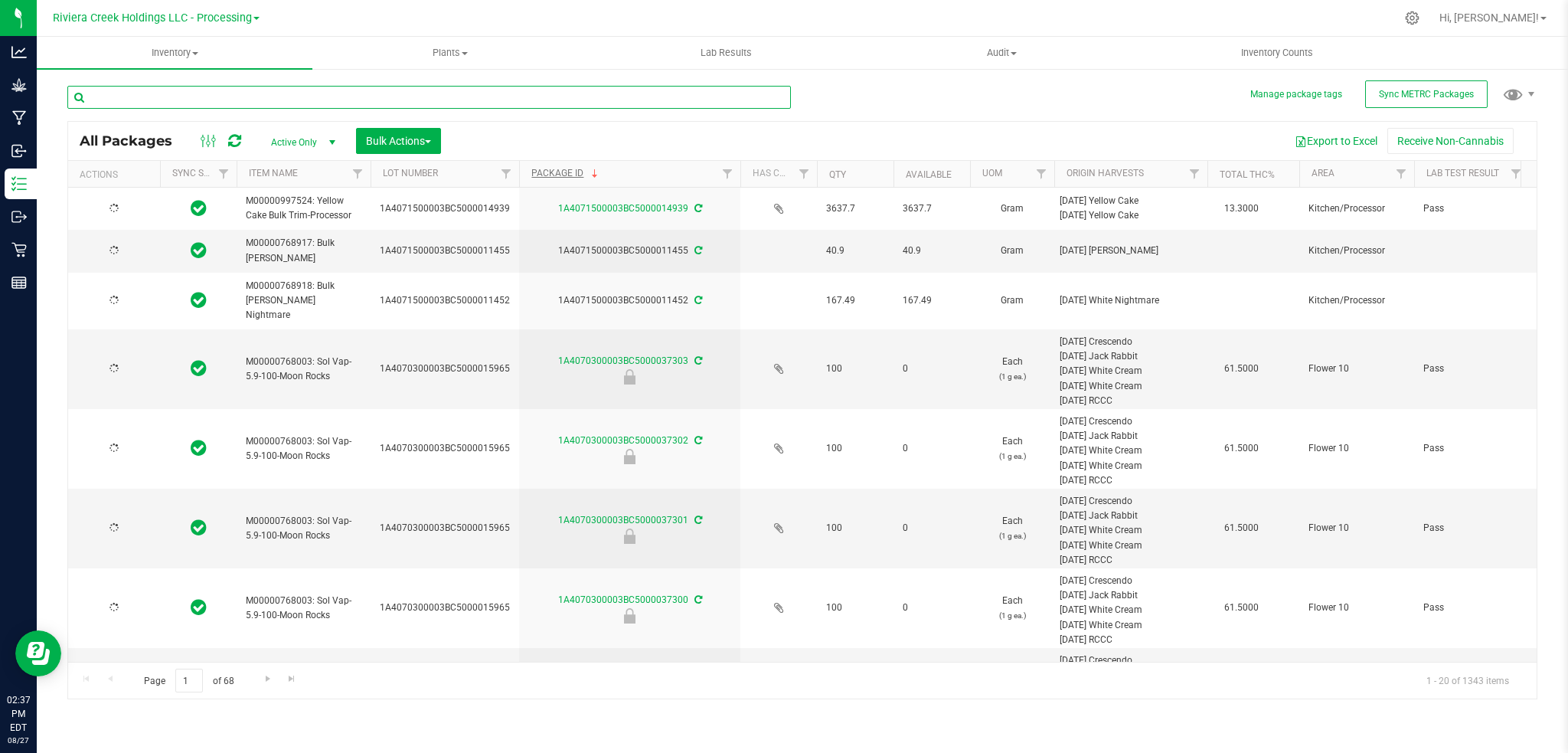
type input "2026-08-12"
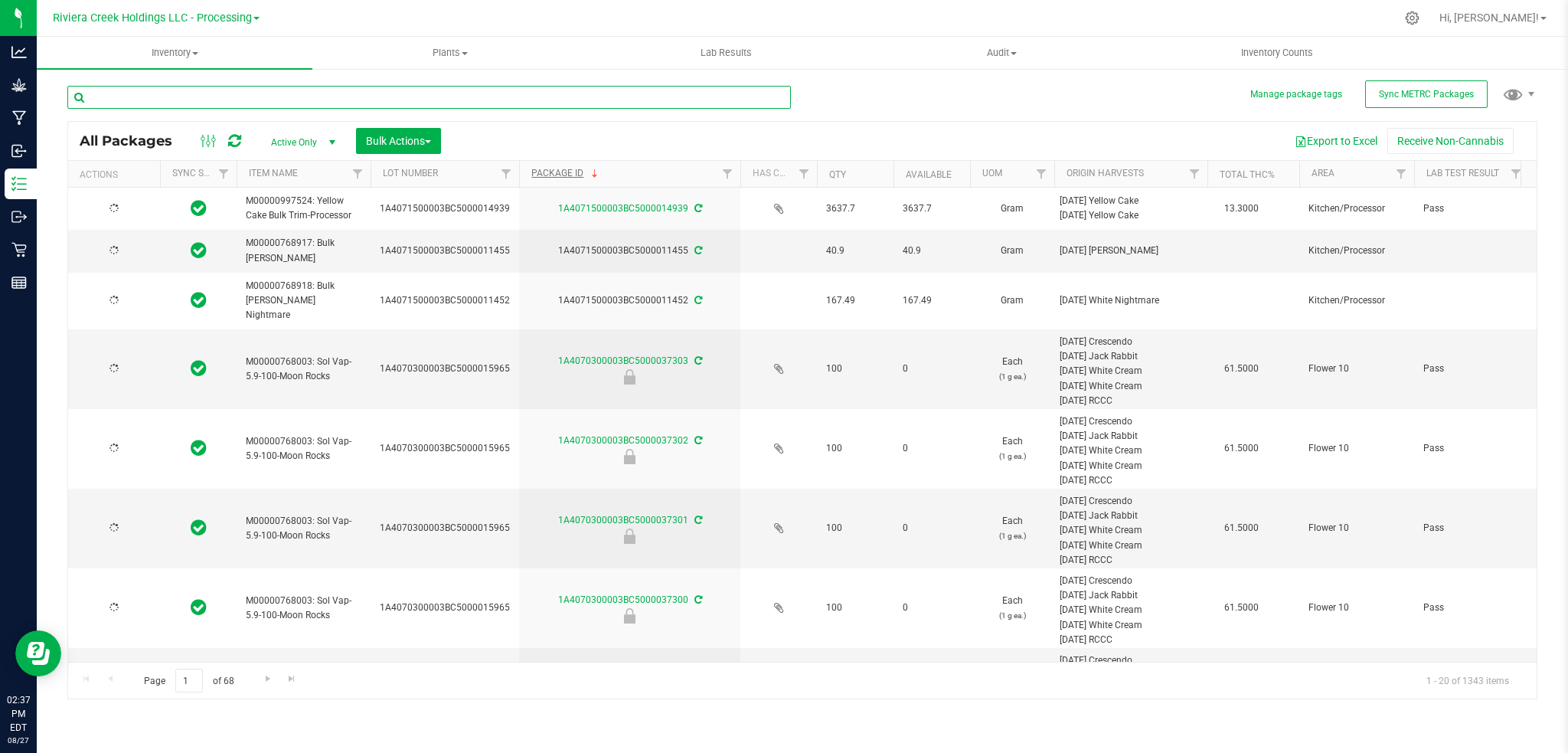
type input "2026-08-12"
click at [157, 101] on input "text" at bounding box center [429, 98] width 723 height 23
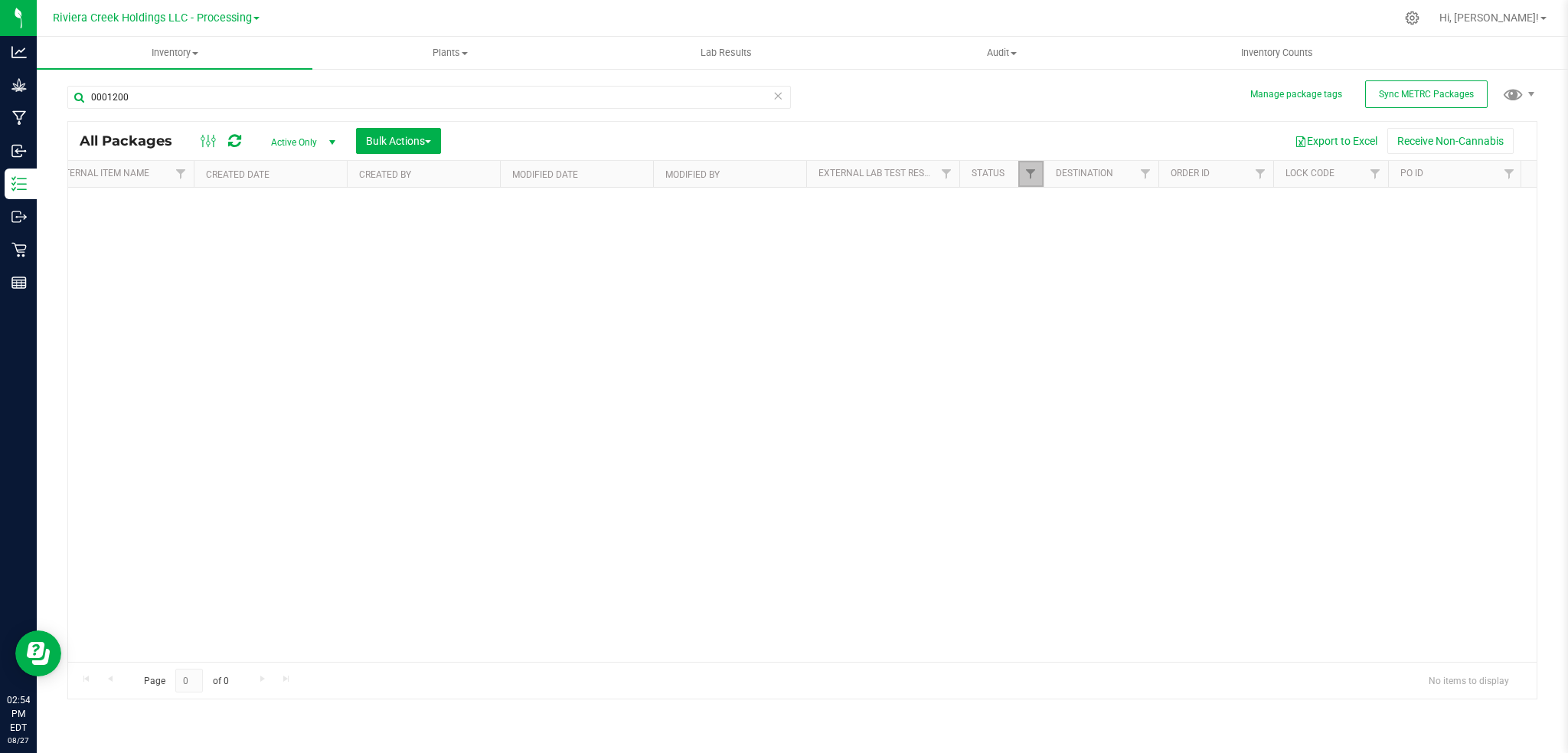
click at [1021, 171] on link "Filter" at bounding box center [1031, 174] width 25 height 26
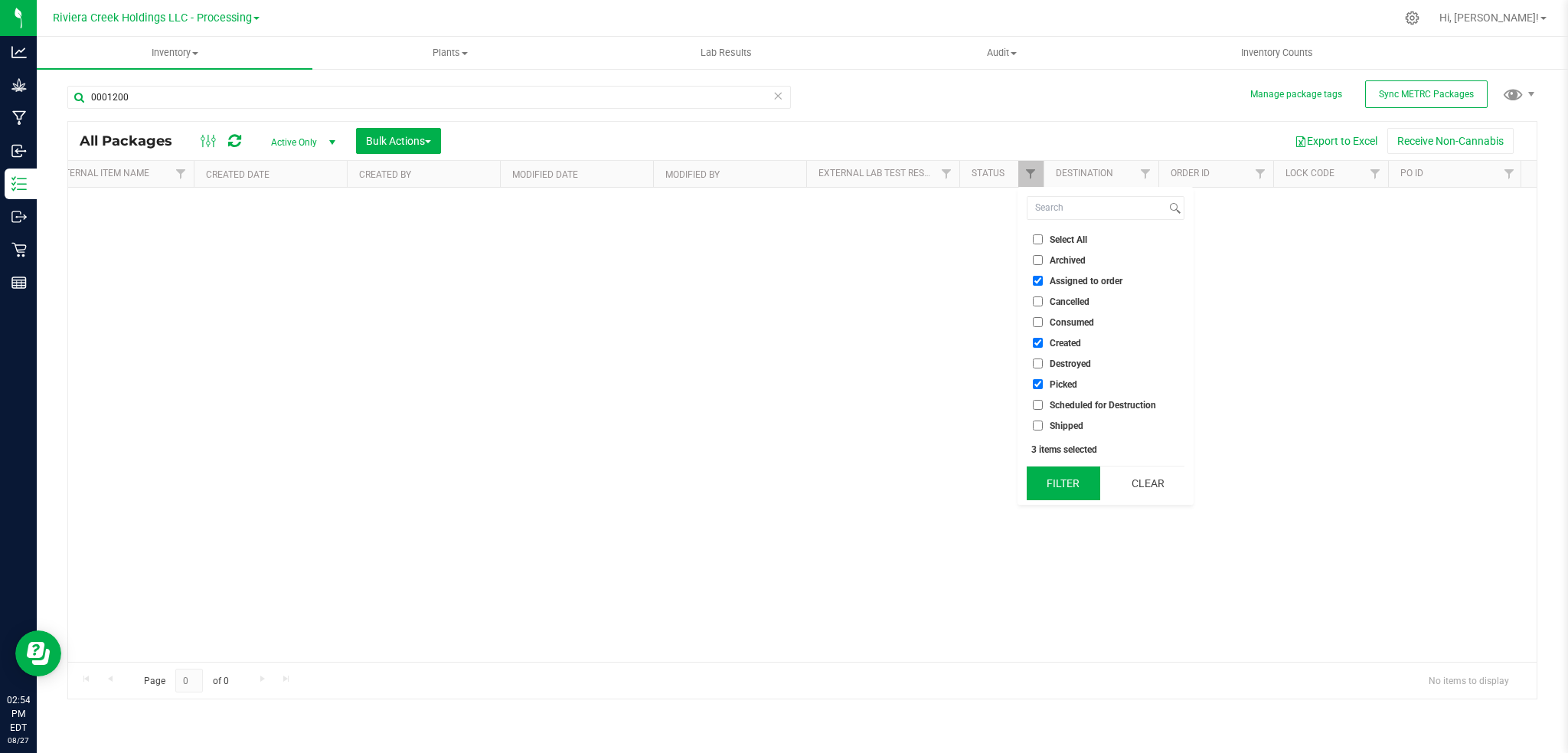
click at [1056, 477] on button "Filter" at bounding box center [1063, 483] width 73 height 33
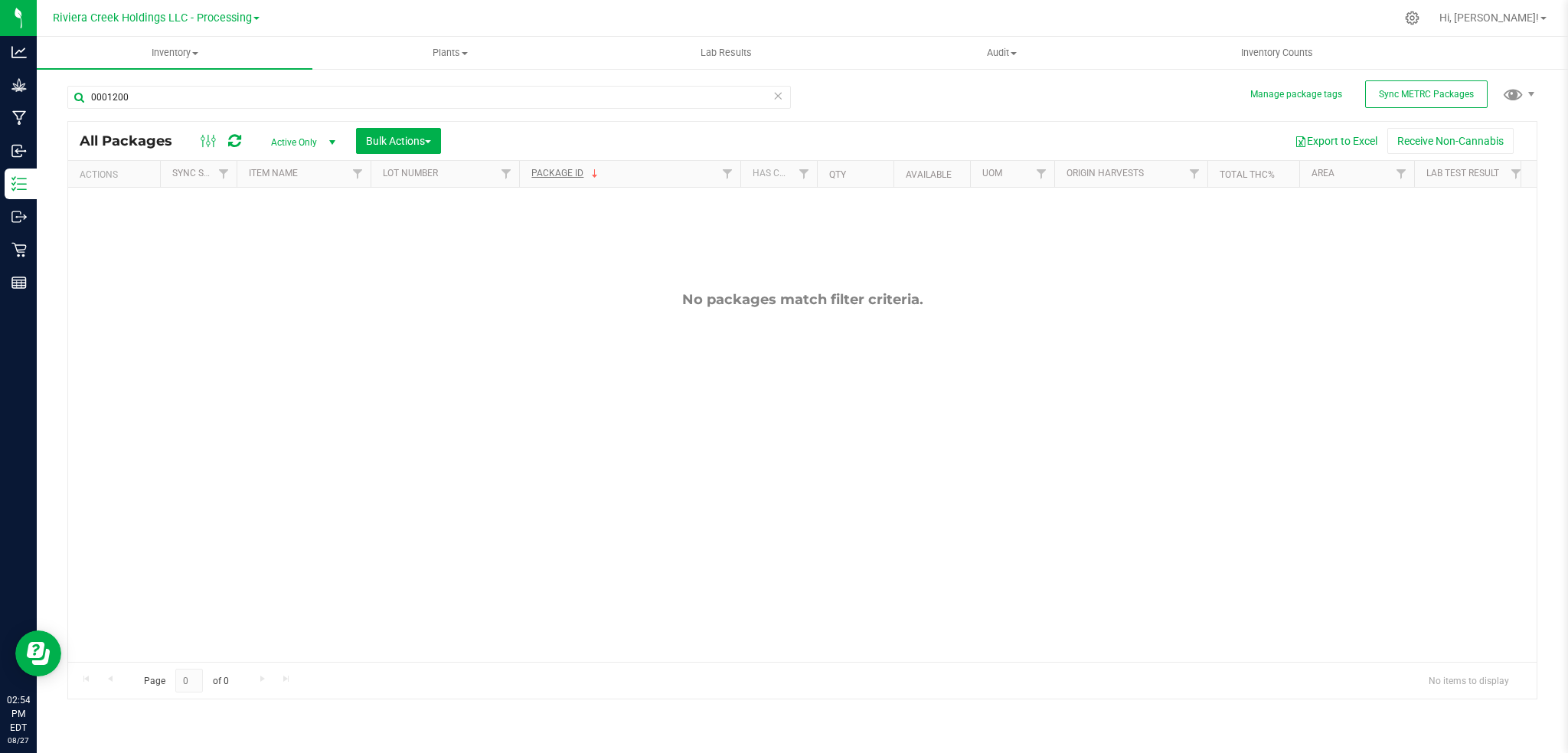
scroll to position [0, 307]
click at [1036, 173] on link "Filter" at bounding box center [1031, 174] width 25 height 26
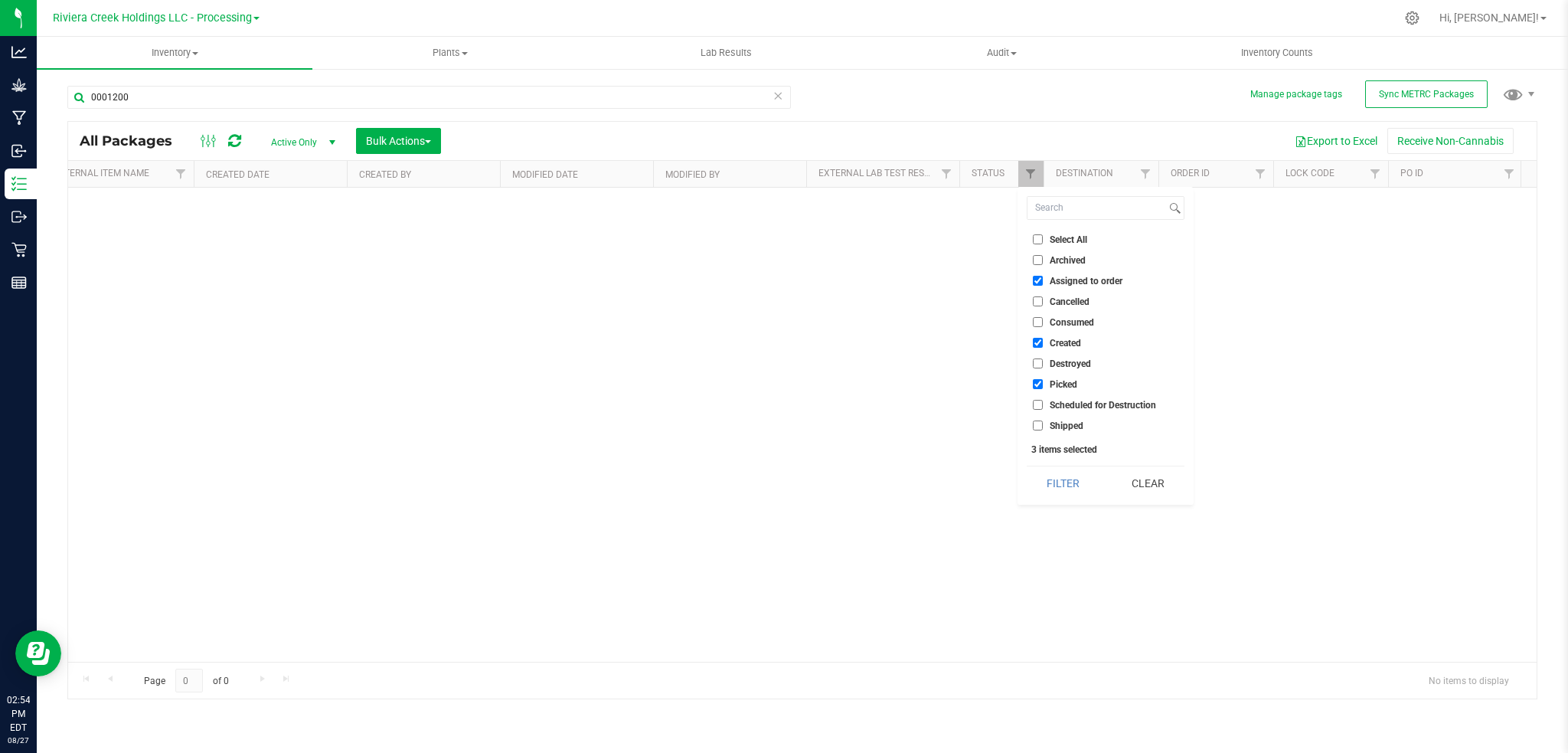
click at [1148, 493] on button "Clear" at bounding box center [1147, 483] width 73 height 33
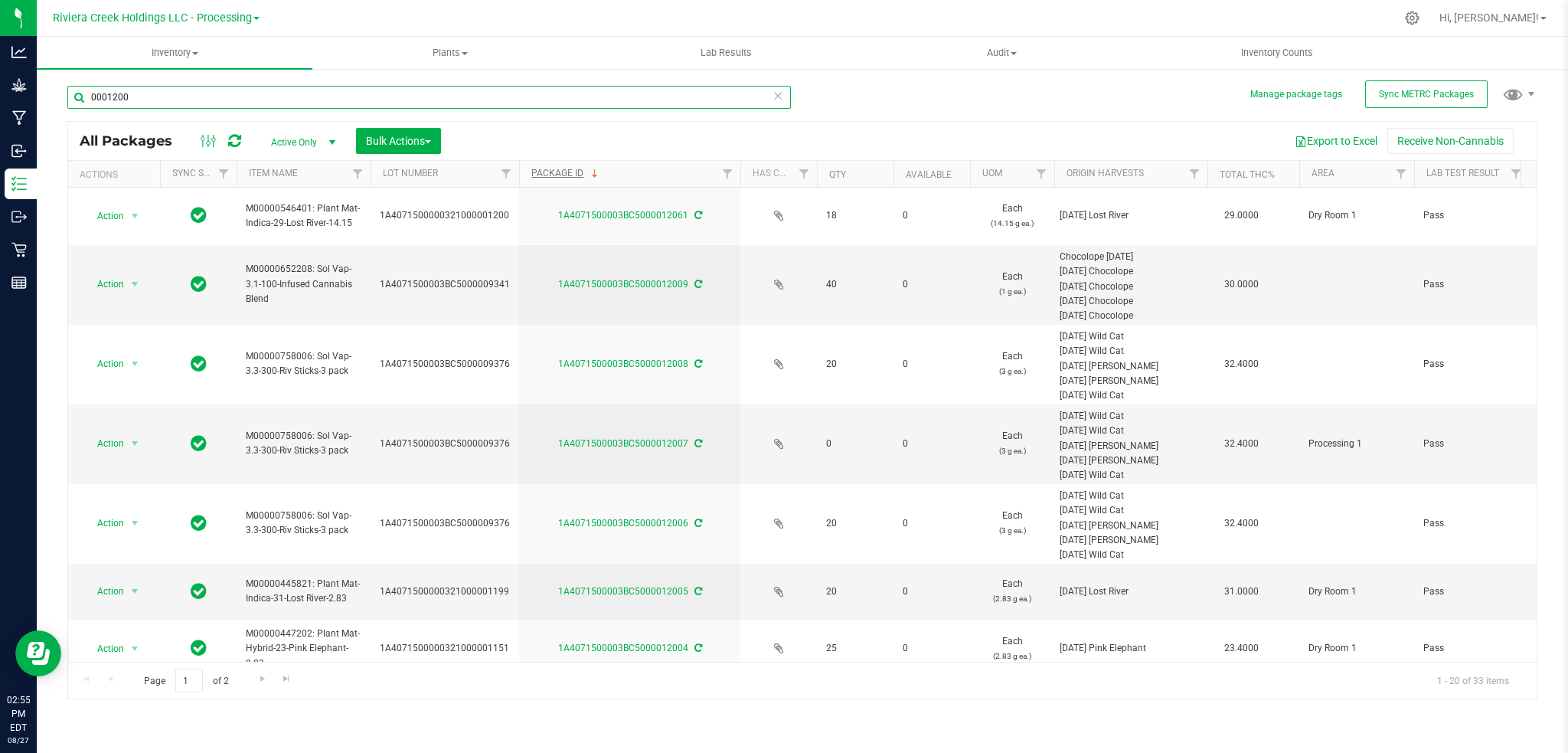
click at [103, 93] on input "0001200" at bounding box center [429, 98] width 723 height 23
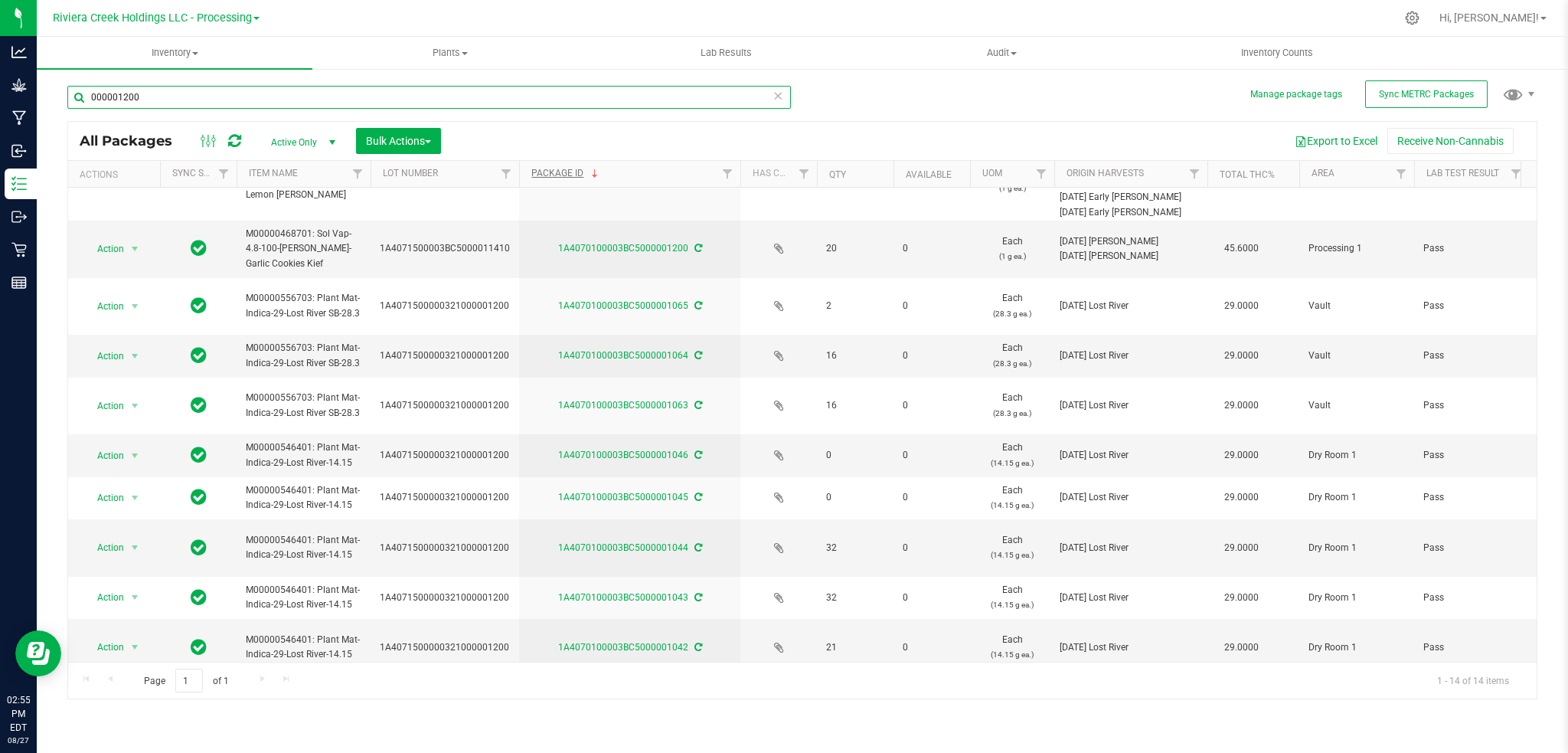
click at [103, 97] on input "000001200" at bounding box center [429, 98] width 723 height 23
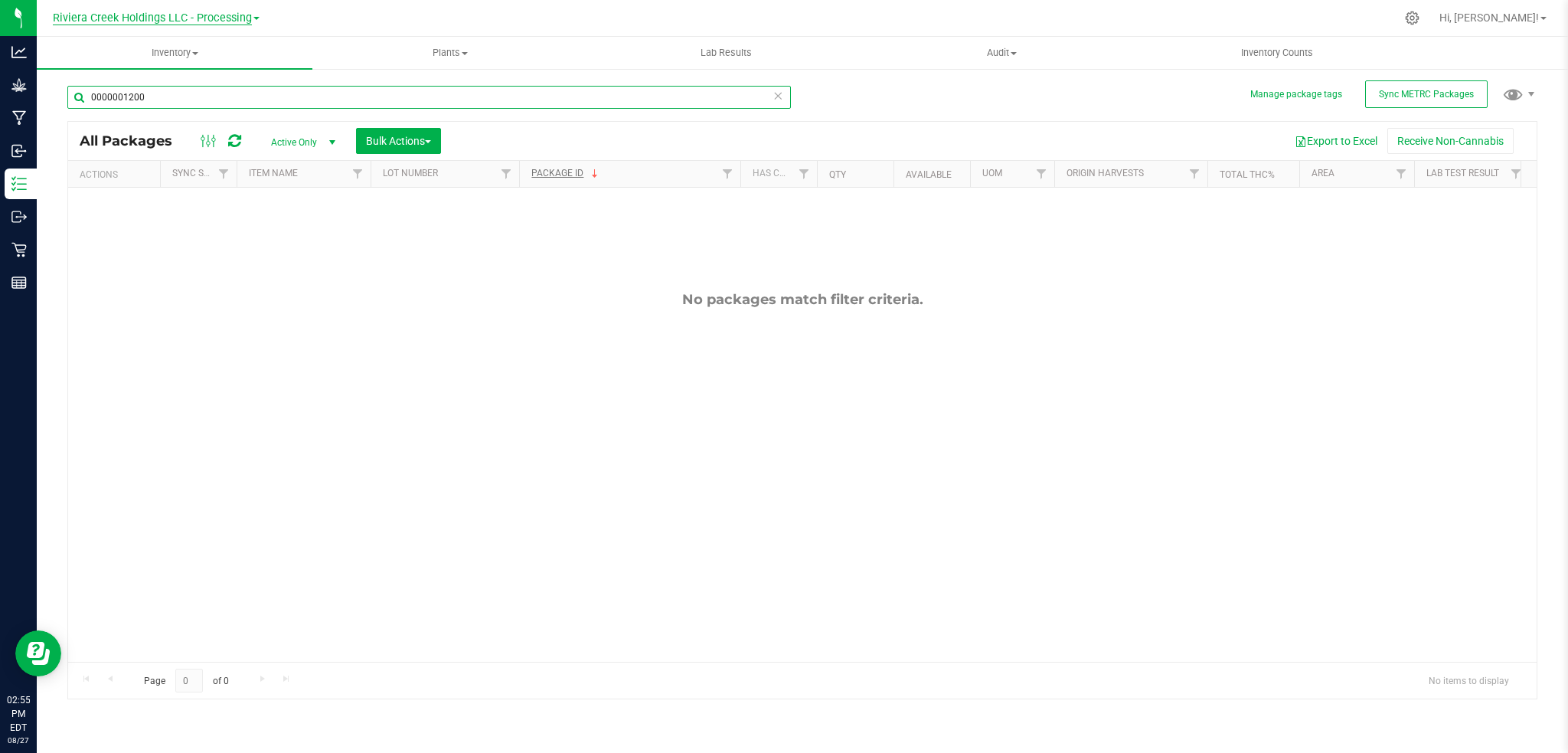
type input "0000001200"
click at [223, 18] on span "Riviera Creek Holdings LLC - Processing" at bounding box center [152, 18] width 199 height 14
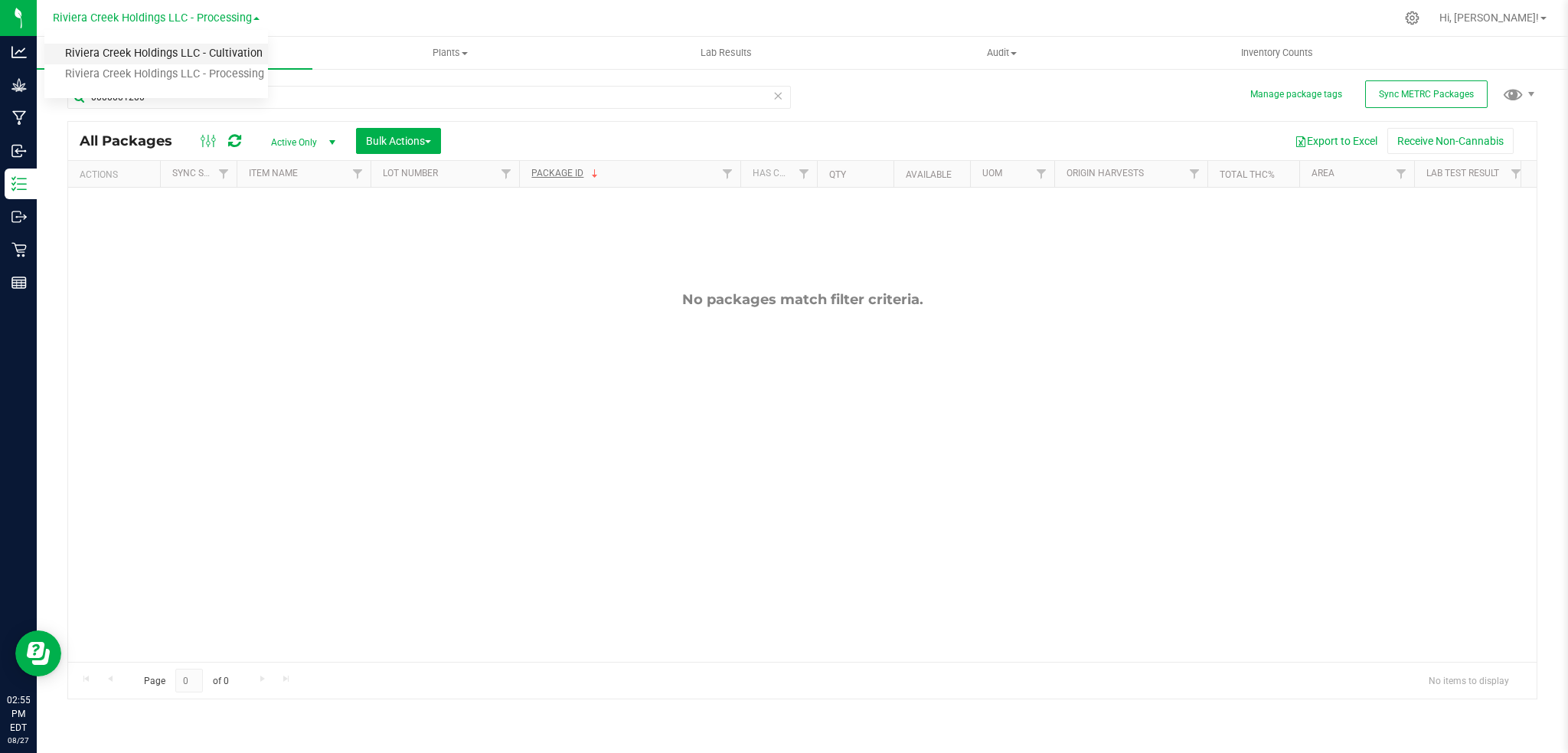
click at [211, 56] on link "Riviera Creek Holdings LLC - Cultivation" at bounding box center [156, 53] width 224 height 21
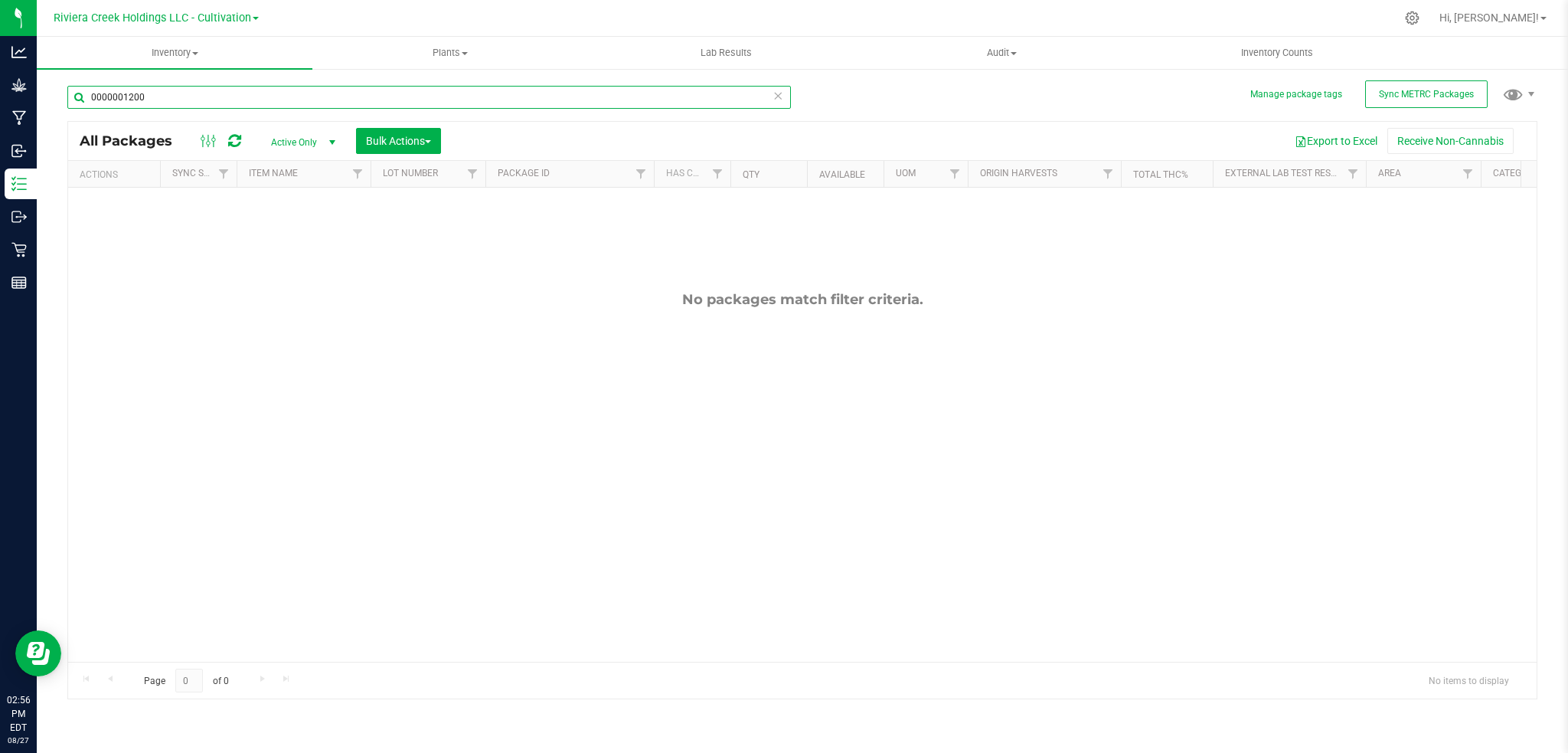
click at [121, 99] on input "0000001200" at bounding box center [429, 98] width 723 height 23
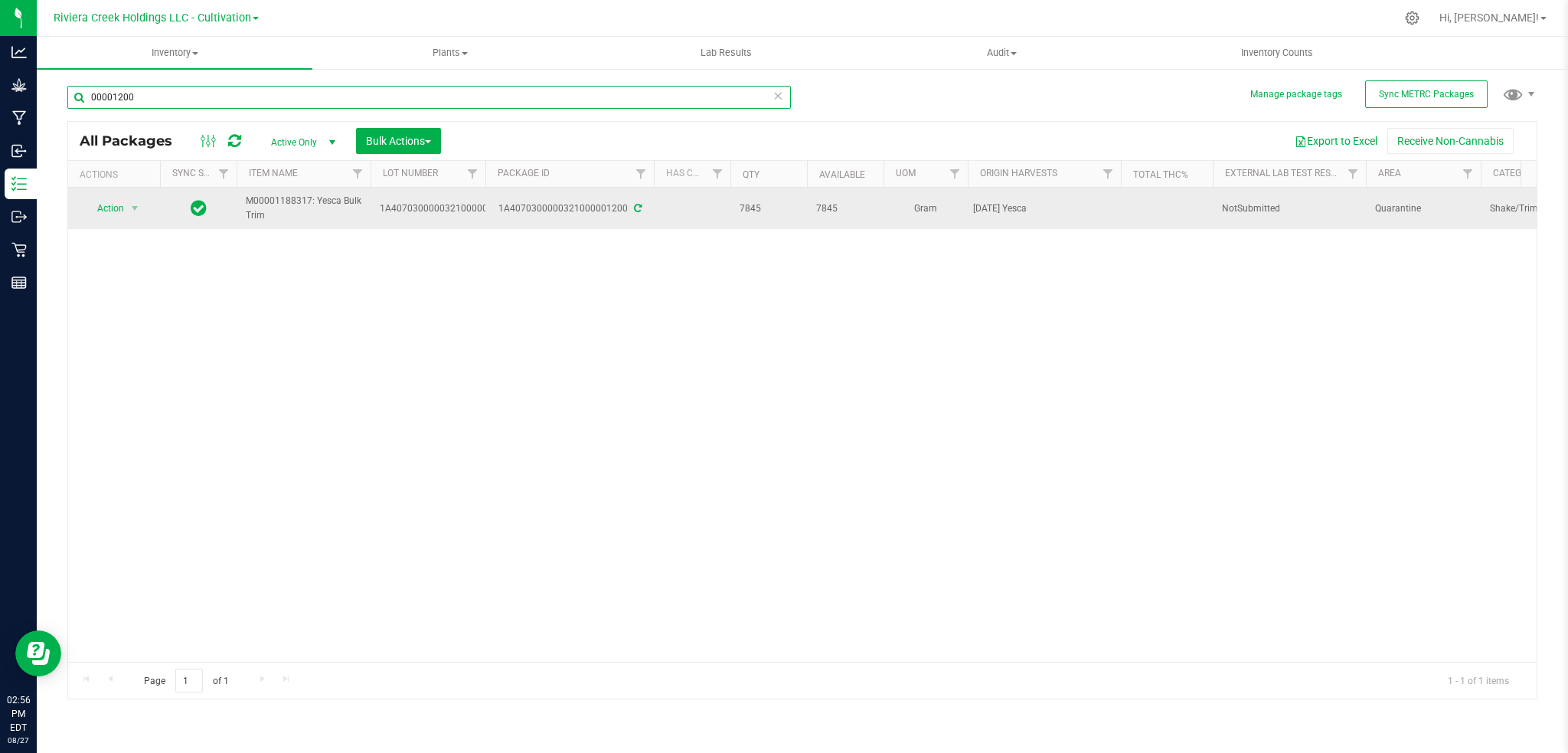
type input "00001200"
click at [634, 208] on icon at bounding box center [637, 208] width 8 height 9
click at [134, 208] on span "select" at bounding box center [134, 208] width 13 height 13
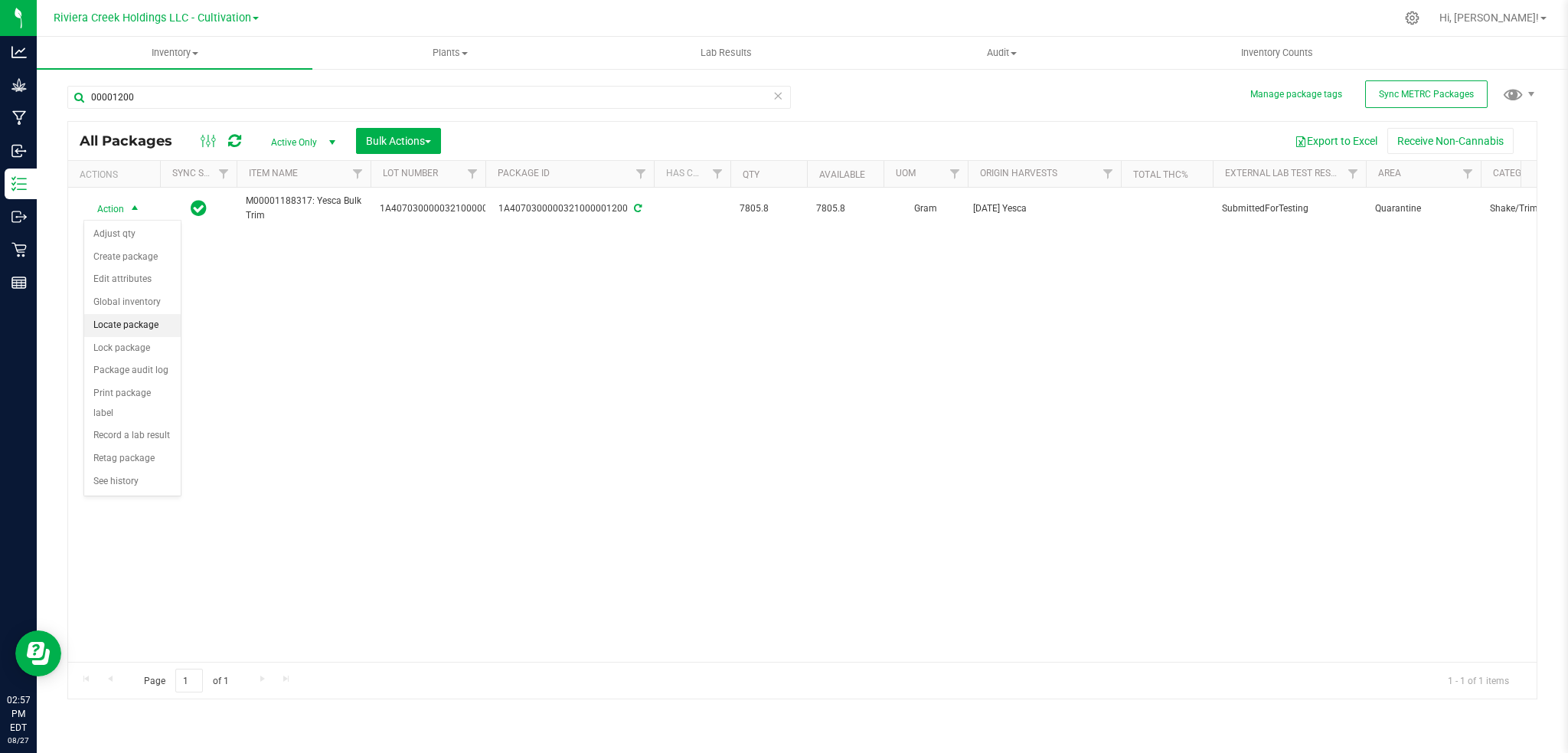
click at [125, 324] on li "Locate package" at bounding box center [133, 326] width 97 height 23
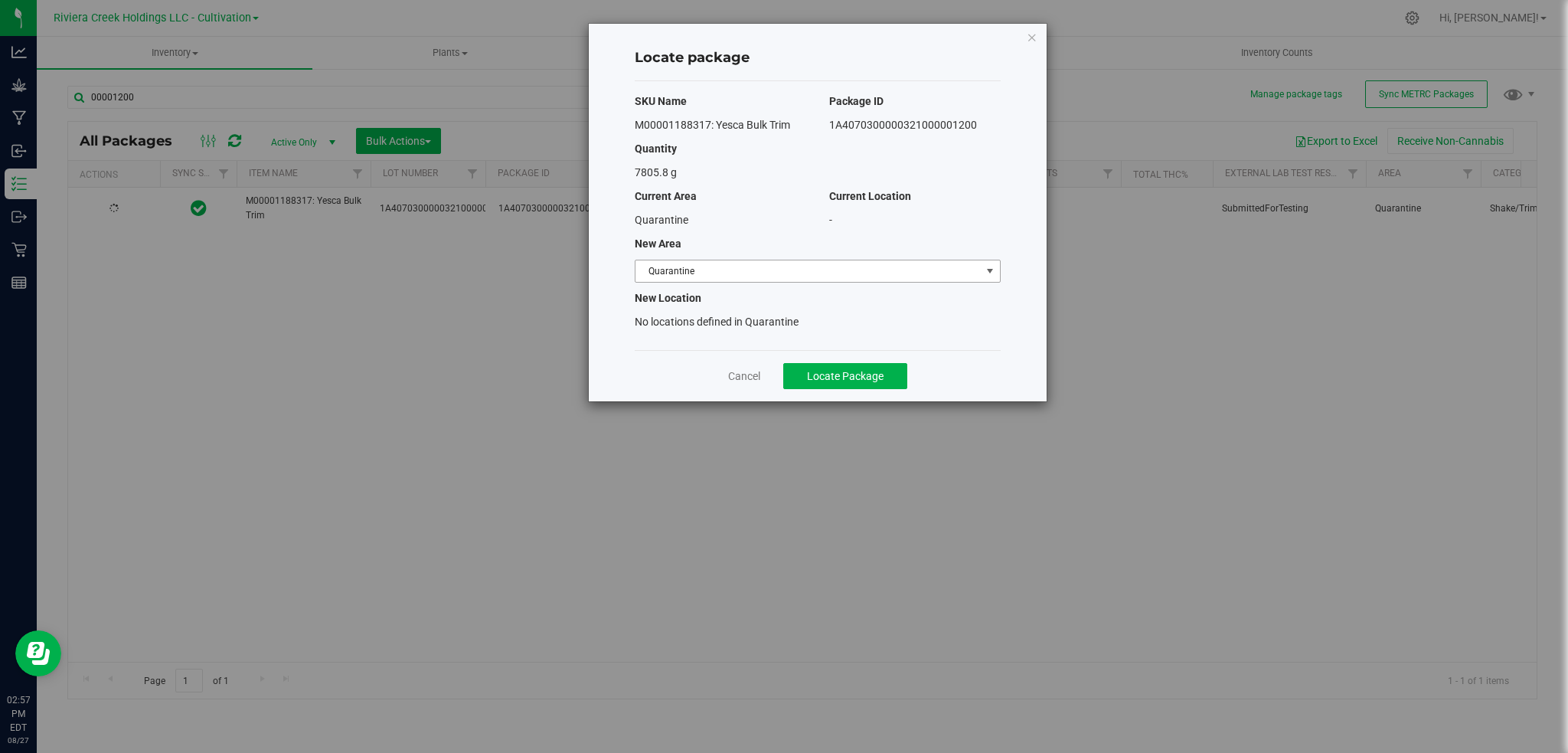
click at [981, 266] on span "select" at bounding box center [989, 271] width 19 height 22
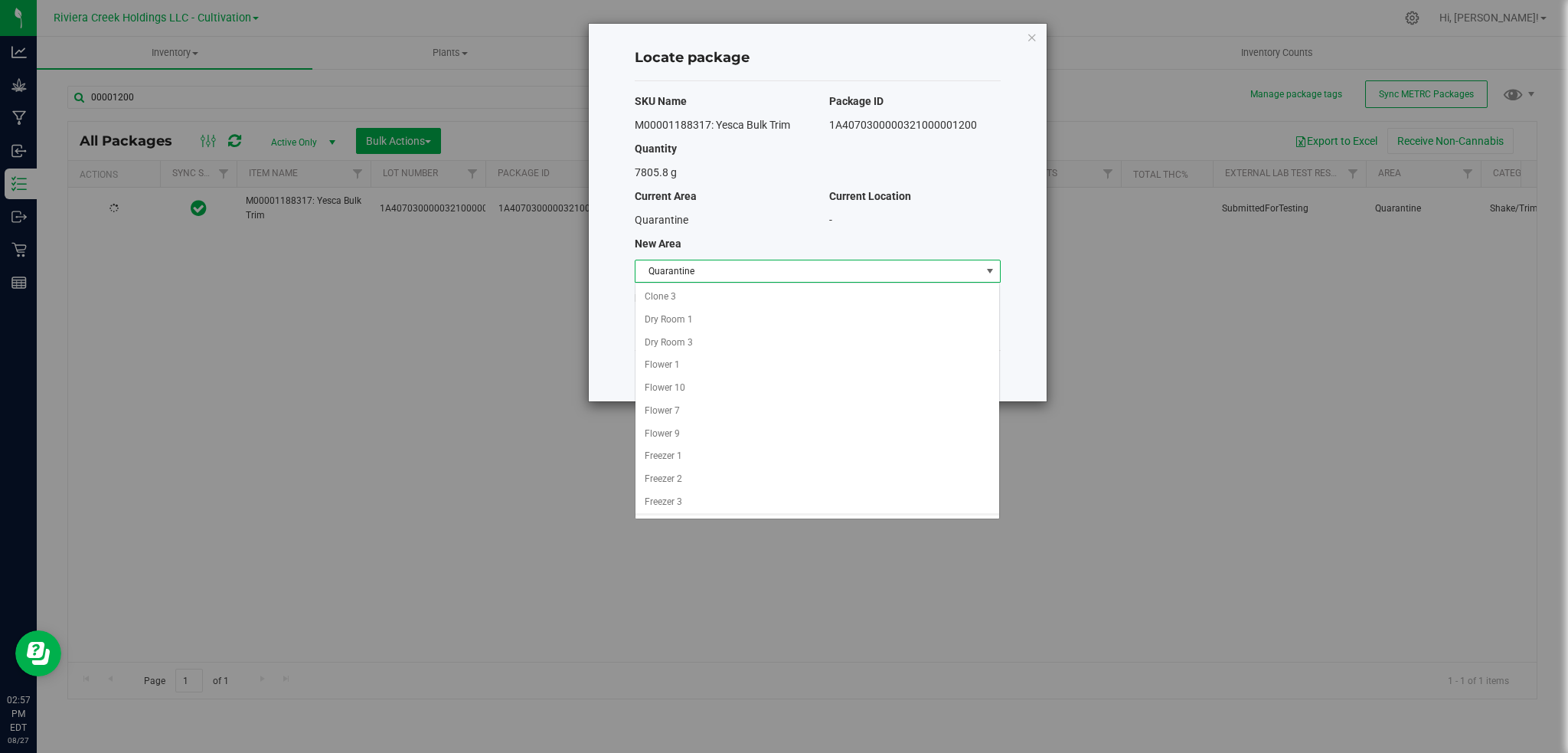
scroll to position [227, 0]
drag, startPoint x: 690, startPoint y: 304, endPoint x: 706, endPoint y: 297, distance: 17.5
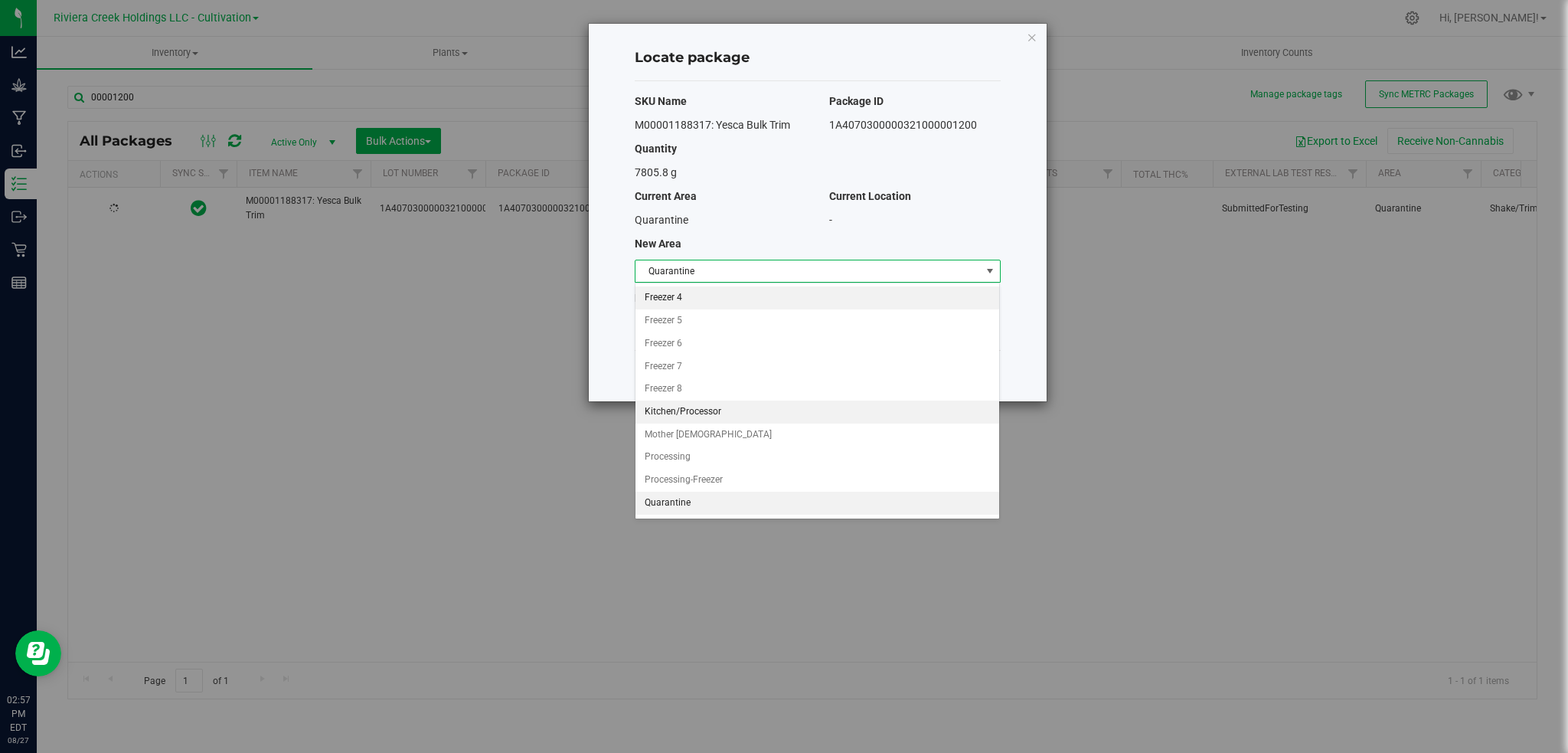
click at [690, 303] on li "Freezer 4" at bounding box center [817, 298] width 365 height 23
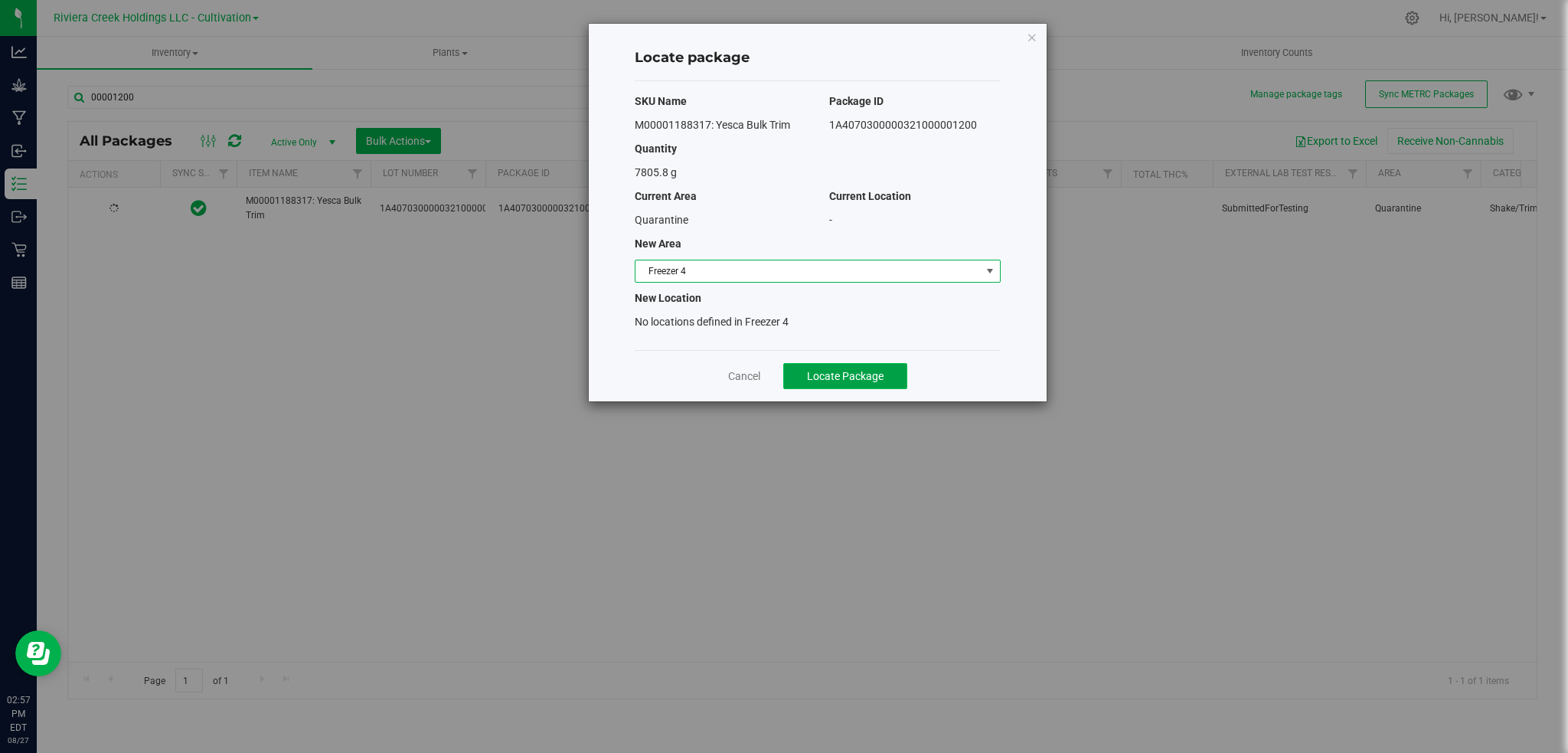
drag, startPoint x: 839, startPoint y: 371, endPoint x: 866, endPoint y: 363, distance: 28.2
click at [838, 371] on span "Locate Package" at bounding box center [845, 376] width 77 height 13
